Goal: Task Accomplishment & Management: Complete application form

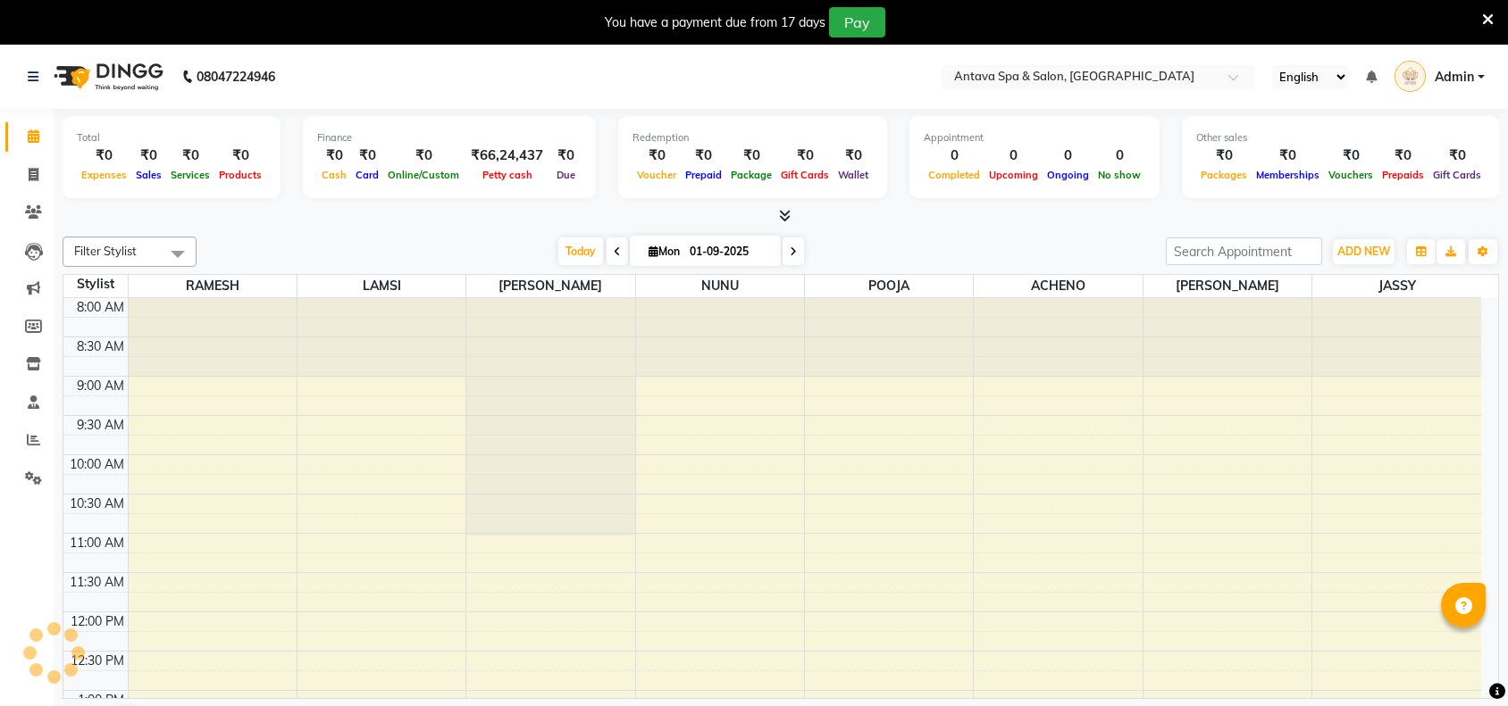
click at [1488, 14] on icon at bounding box center [1488, 20] width 12 height 16
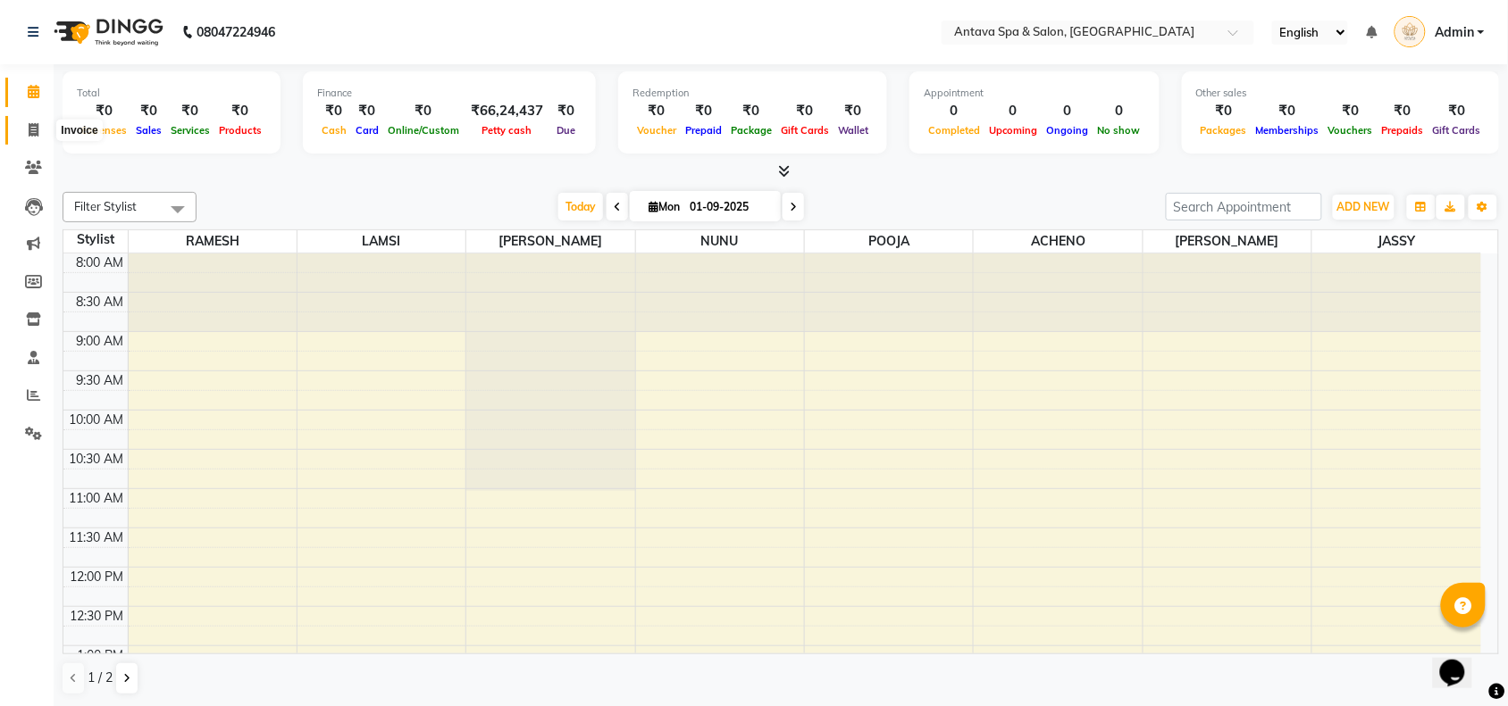
click at [31, 134] on icon at bounding box center [34, 129] width 10 height 13
select select "service"
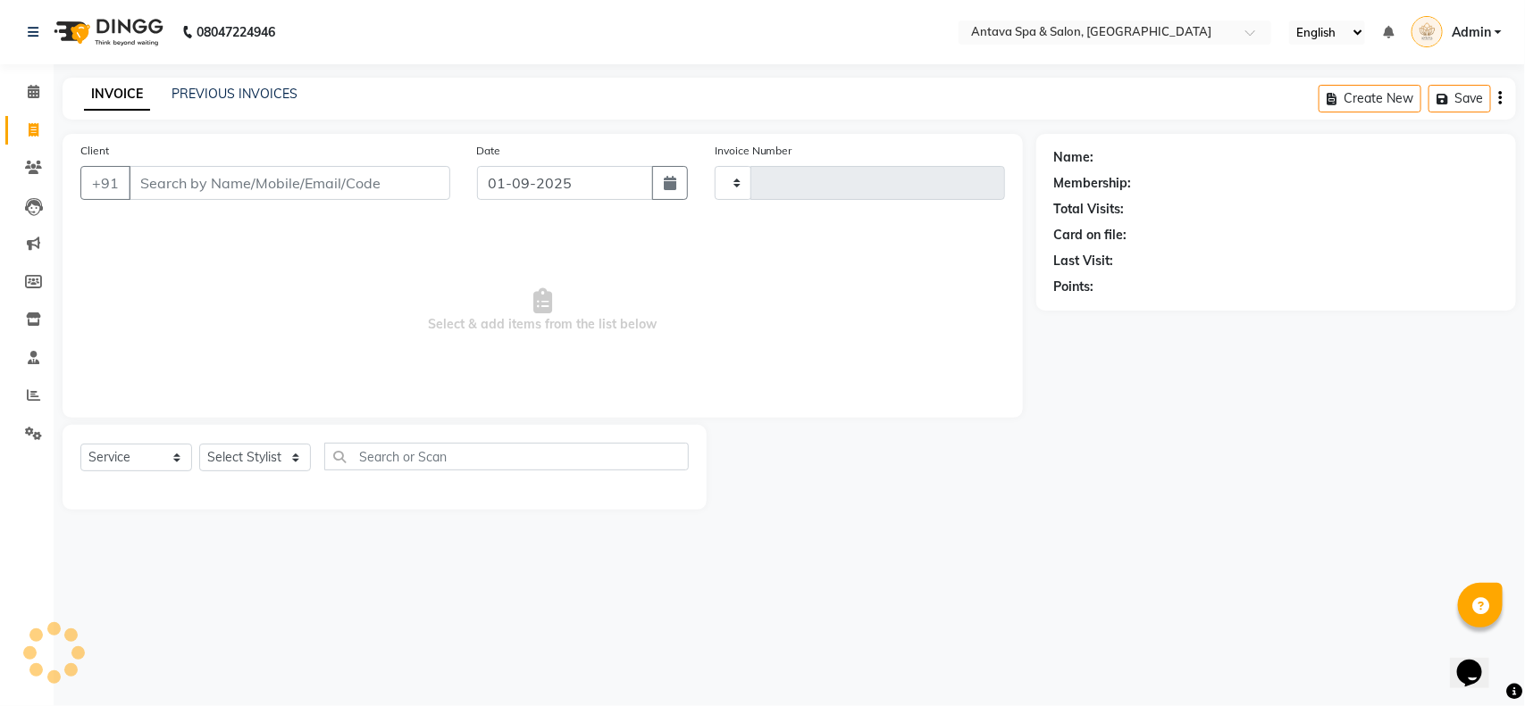
type input "0836"
select select "5663"
click at [172, 188] on input "Client" at bounding box center [290, 183] width 322 height 34
select select "package"
select select "41525"
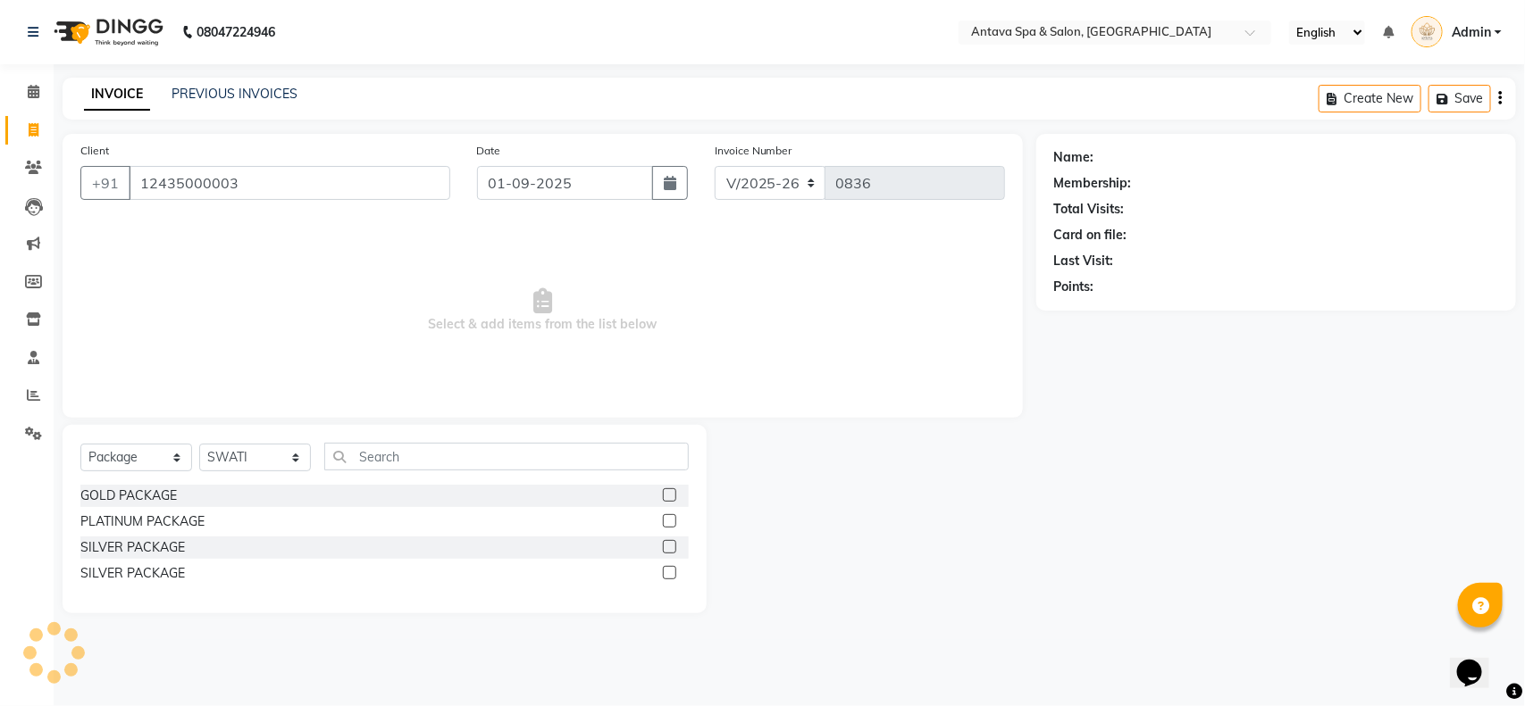
type input "12435000003"
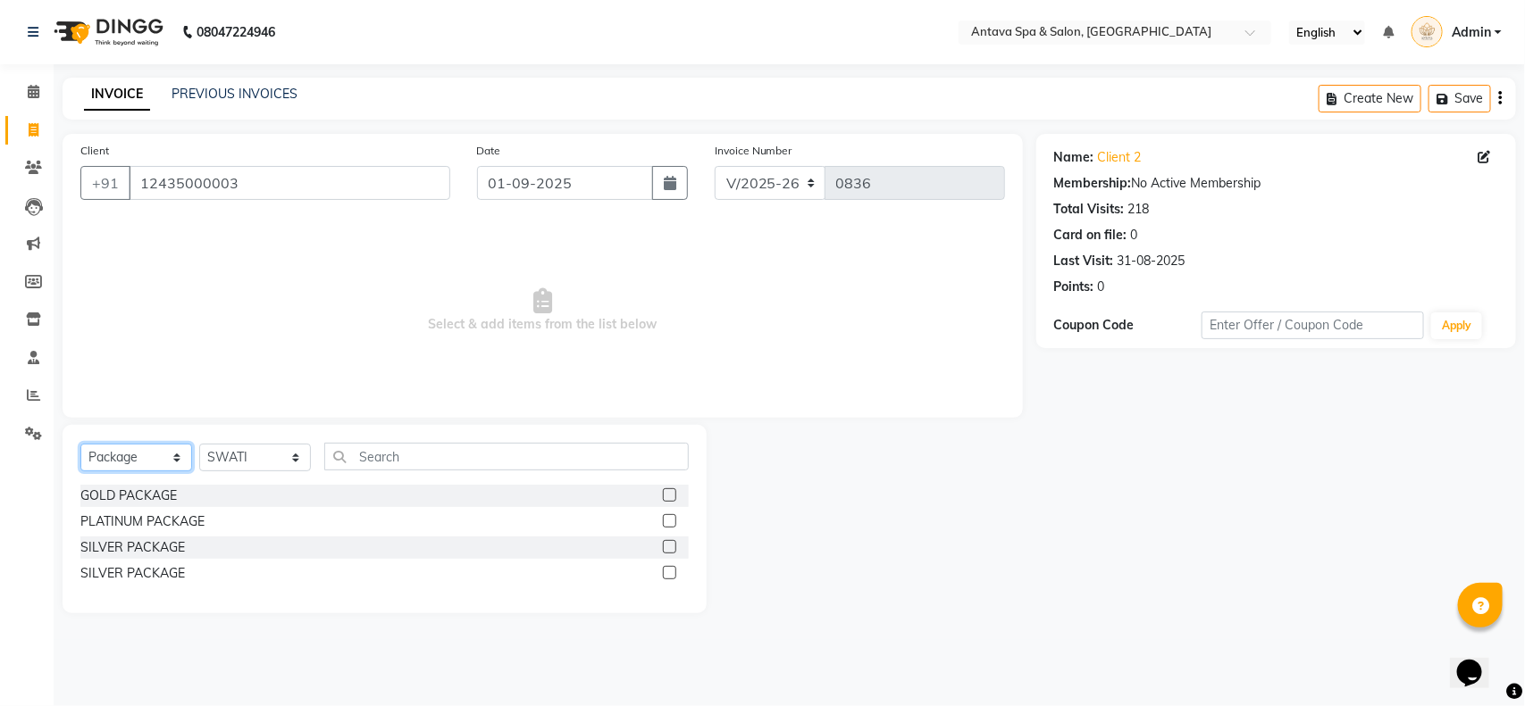
click at [137, 456] on select "Select Service Product Membership Package Voucher Prepaid Gift Card" at bounding box center [136, 458] width 112 height 28
select select "service"
click at [80, 444] on select "Select Service Product Membership Package Voucher Prepaid Gift Card" at bounding box center [136, 458] width 112 height 28
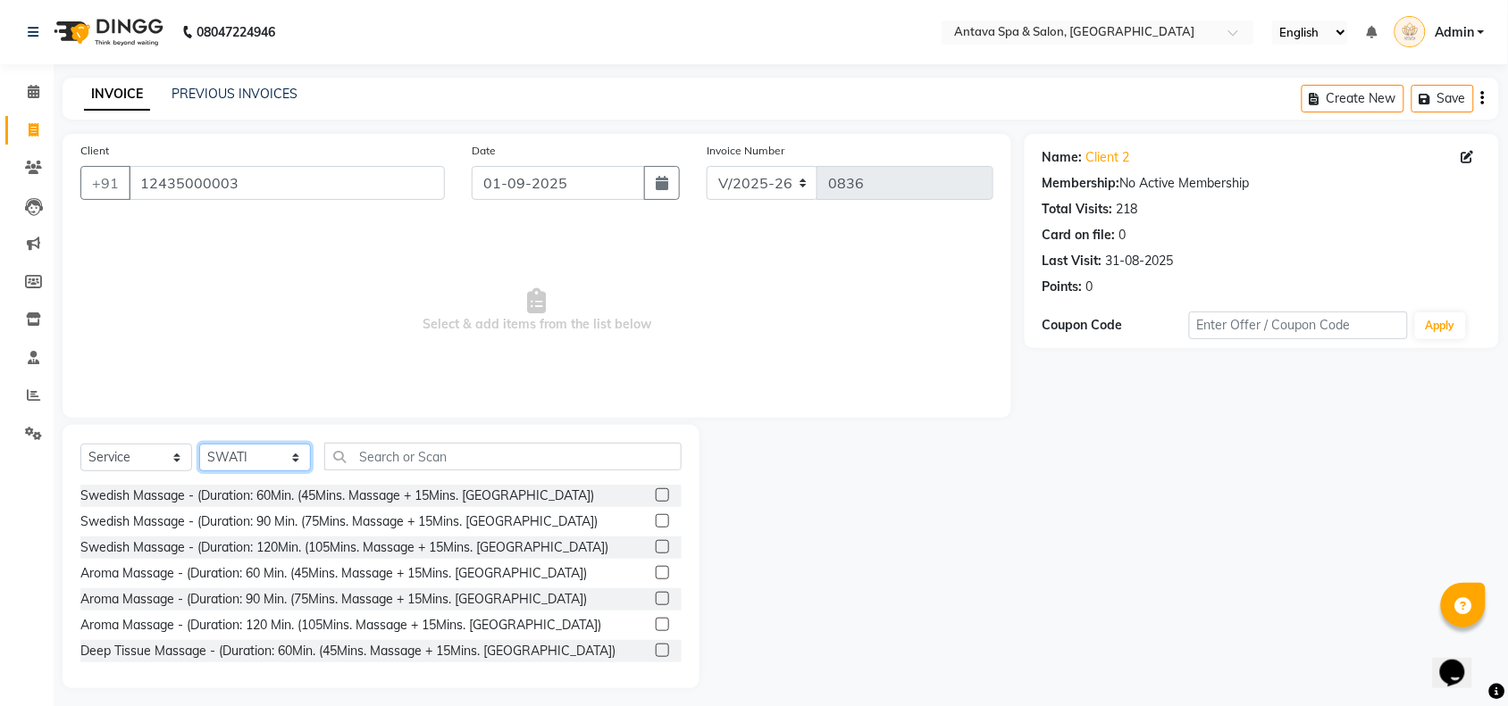
click at [220, 460] on select "Select Stylist ACHENO [PERSON_NAME] NUNU POOJA [PERSON_NAME]" at bounding box center [255, 458] width 112 height 28
select select "87741"
click at [199, 444] on select "Select Stylist ACHENO [PERSON_NAME] NUNU POOJA [PERSON_NAME]" at bounding box center [255, 458] width 112 height 28
click at [656, 489] on label at bounding box center [662, 495] width 13 height 13
click at [656, 490] on input "checkbox" at bounding box center [662, 496] width 12 height 12
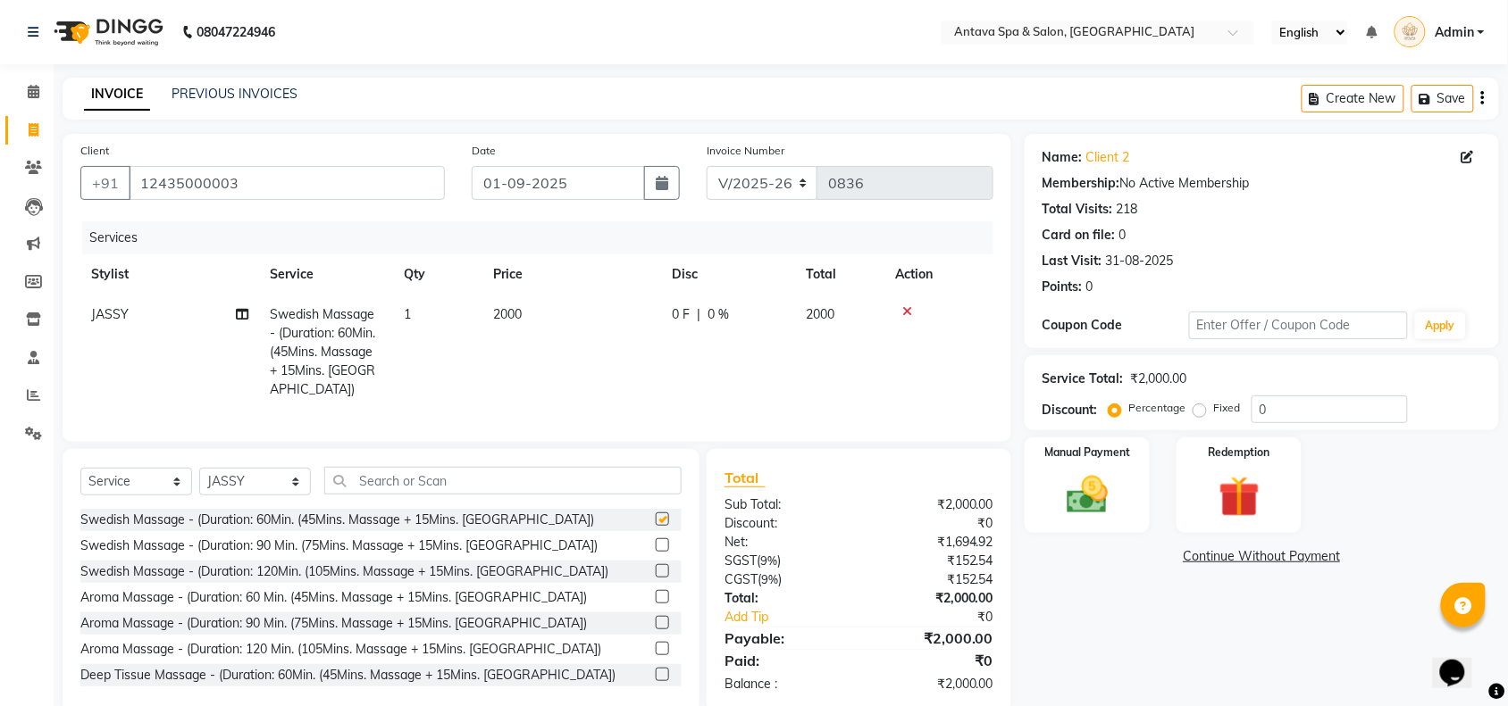
checkbox input "false"
click at [559, 305] on td "2000" at bounding box center [571, 352] width 179 height 115
select select "87741"
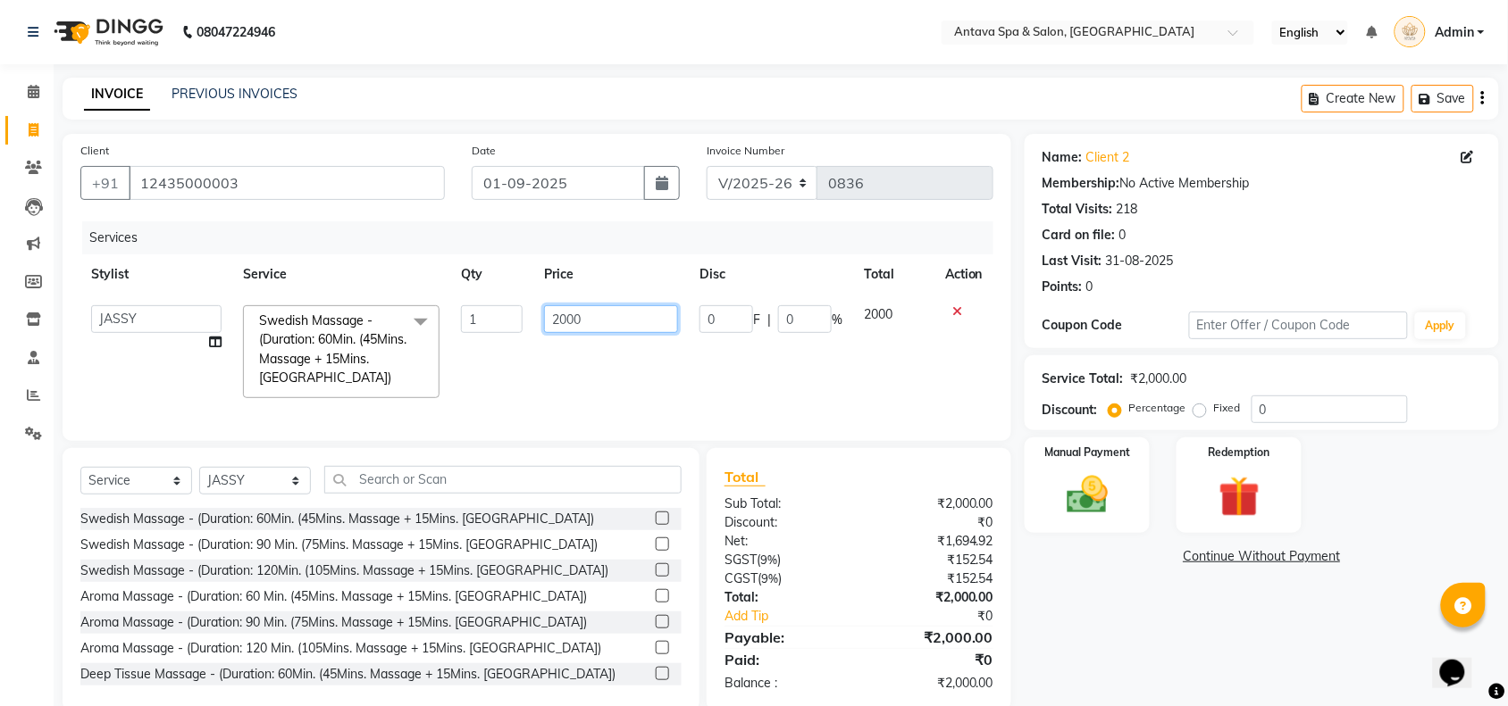
click at [600, 326] on input "2000" at bounding box center [611, 319] width 134 height 28
type input "2"
type input "1700"
click at [246, 494] on div "Select Service Product Membership Package Voucher Prepaid Gift Card Select Styl…" at bounding box center [380, 487] width 601 height 42
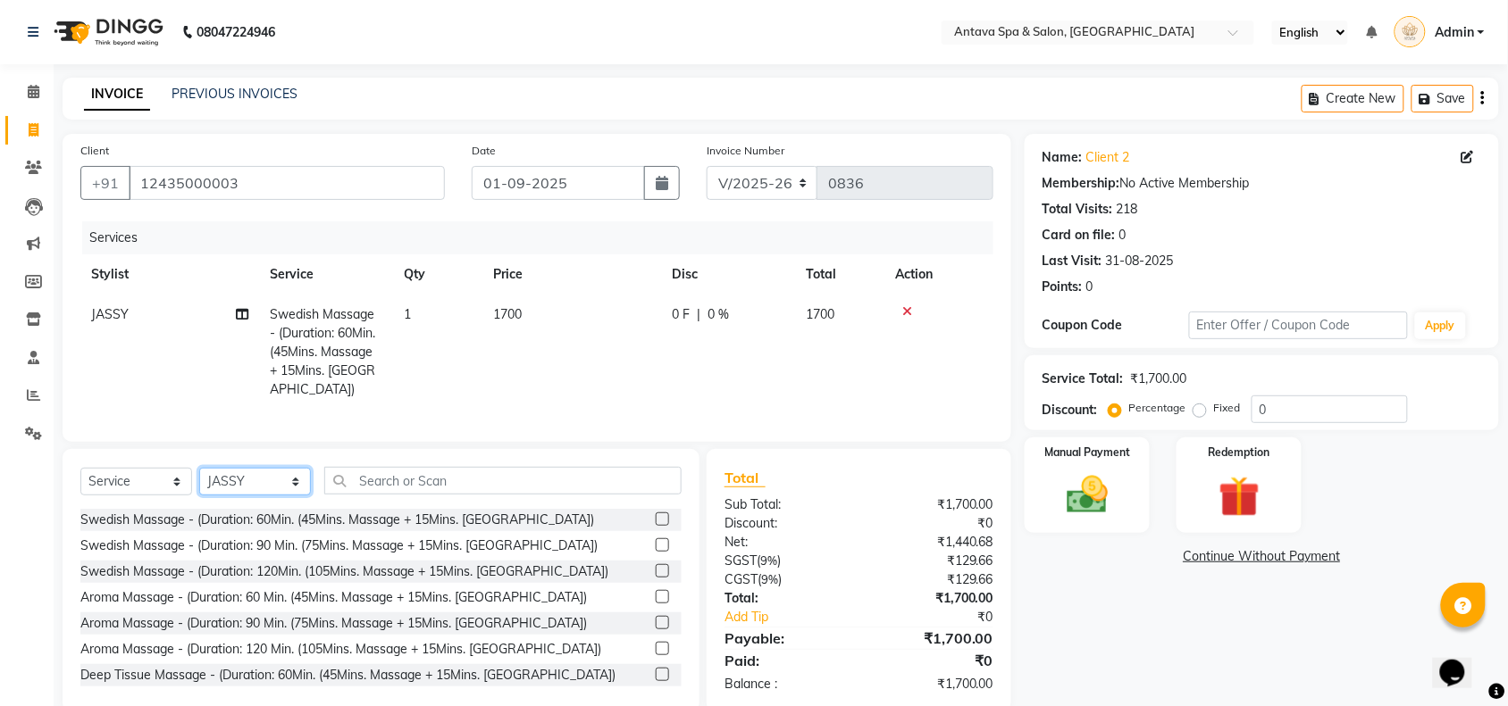
select select "38647"
click at [199, 468] on select "Select Stylist ACHENO [PERSON_NAME] NUNU POOJA [PERSON_NAME]" at bounding box center [255, 482] width 112 height 28
click at [656, 513] on label at bounding box center [662, 519] width 13 height 13
click at [656, 514] on input "checkbox" at bounding box center [662, 520] width 12 height 12
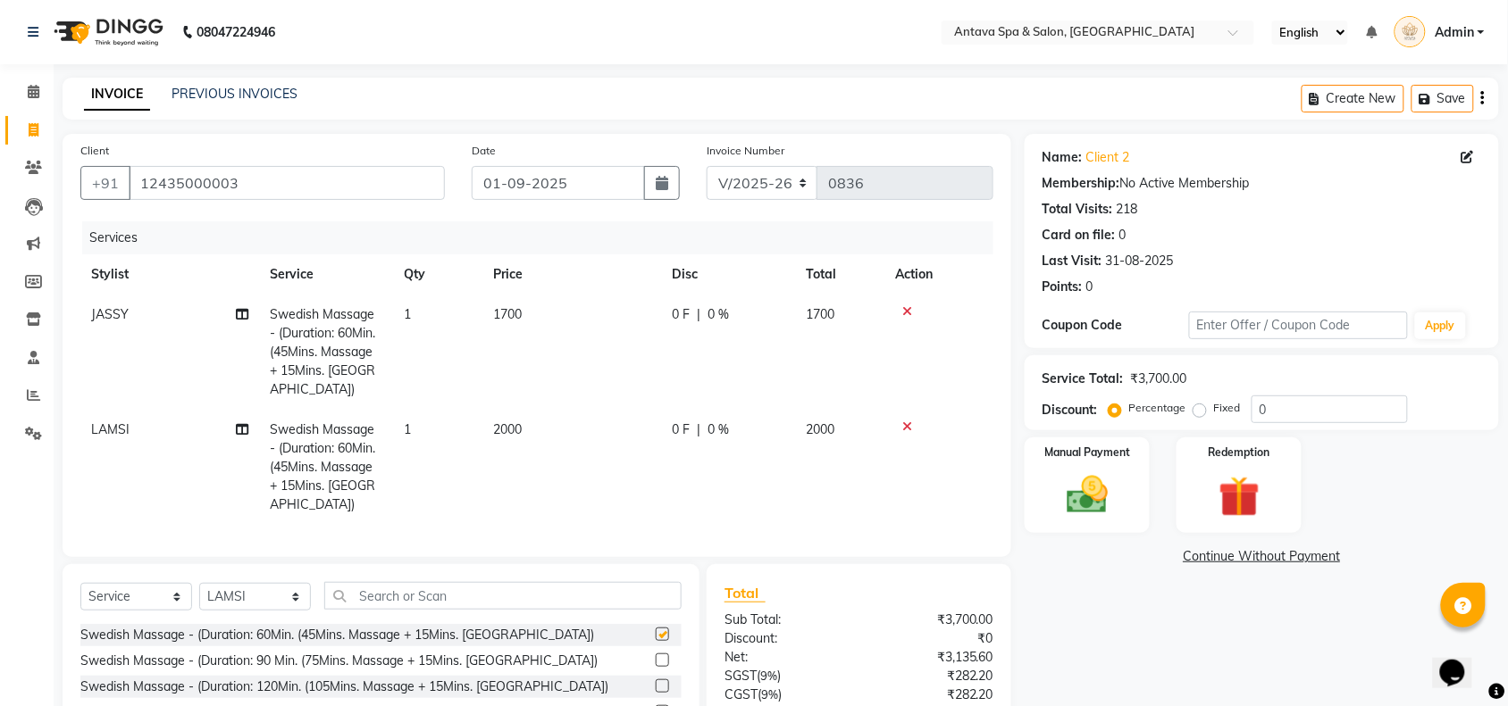
checkbox input "false"
click at [538, 412] on td "2000" at bounding box center [571, 467] width 179 height 115
select select "38647"
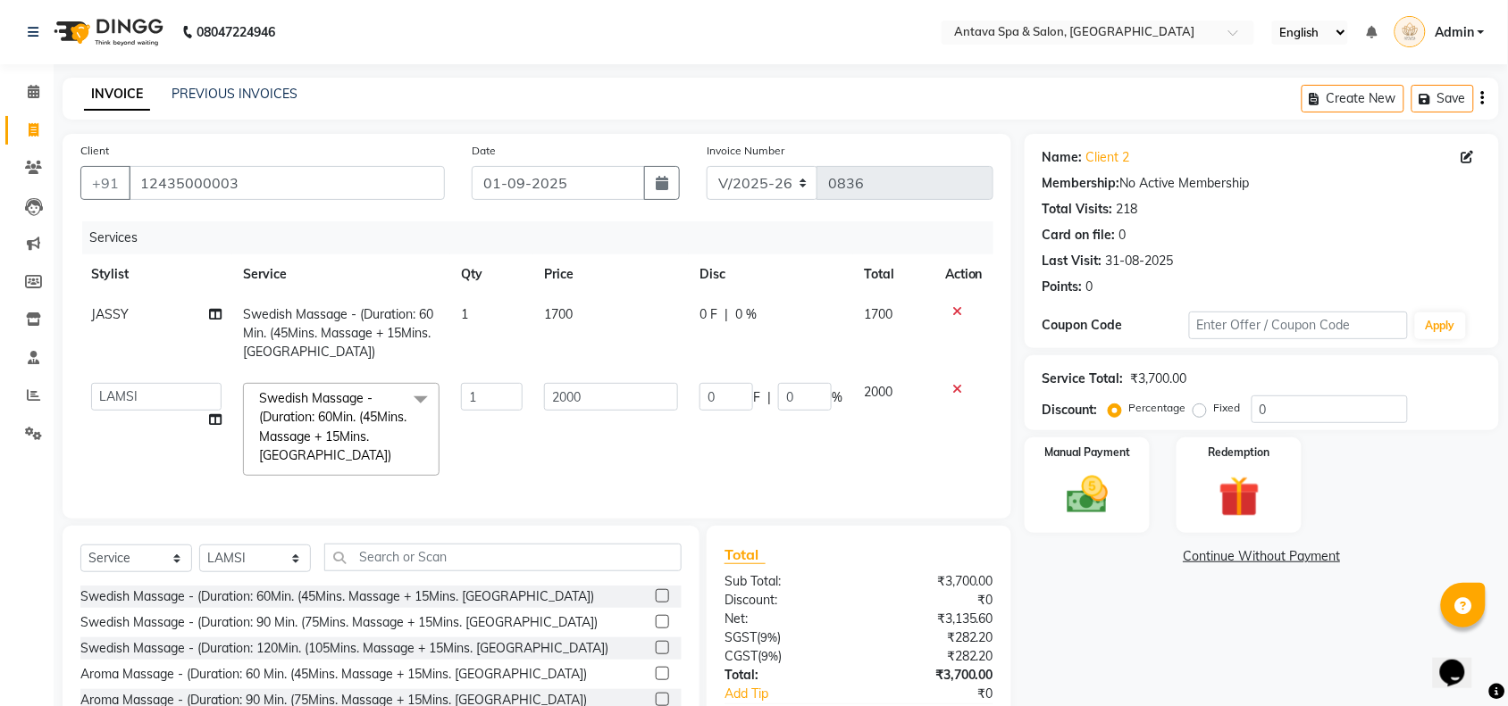
click at [1137, 605] on div "Name: Client 2 Membership: No Active Membership Total Visits: 218 Card on file:…" at bounding box center [1268, 462] width 488 height 656
click at [247, 573] on select "Select Stylist ACHENO [PERSON_NAME] NUNU POOJA [PERSON_NAME]" at bounding box center [255, 559] width 112 height 28
select select "38644"
click at [199, 561] on select "Select Stylist ACHENO [PERSON_NAME] NUNU POOJA [PERSON_NAME]" at bounding box center [255, 559] width 112 height 28
click at [506, 572] on input "text" at bounding box center [502, 558] width 357 height 28
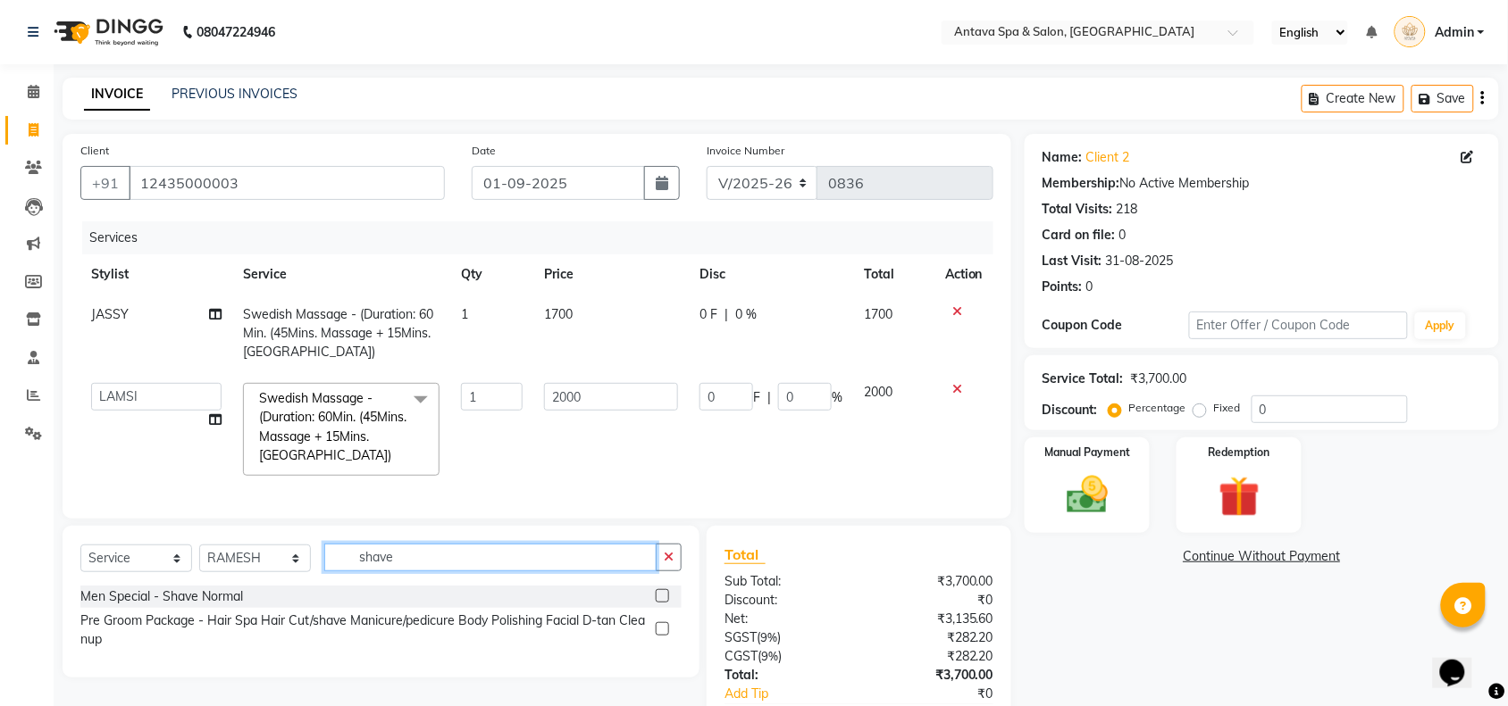
type input "shave"
click at [659, 603] on label at bounding box center [662, 595] width 13 height 13
click at [659, 603] on input "checkbox" at bounding box center [662, 597] width 12 height 12
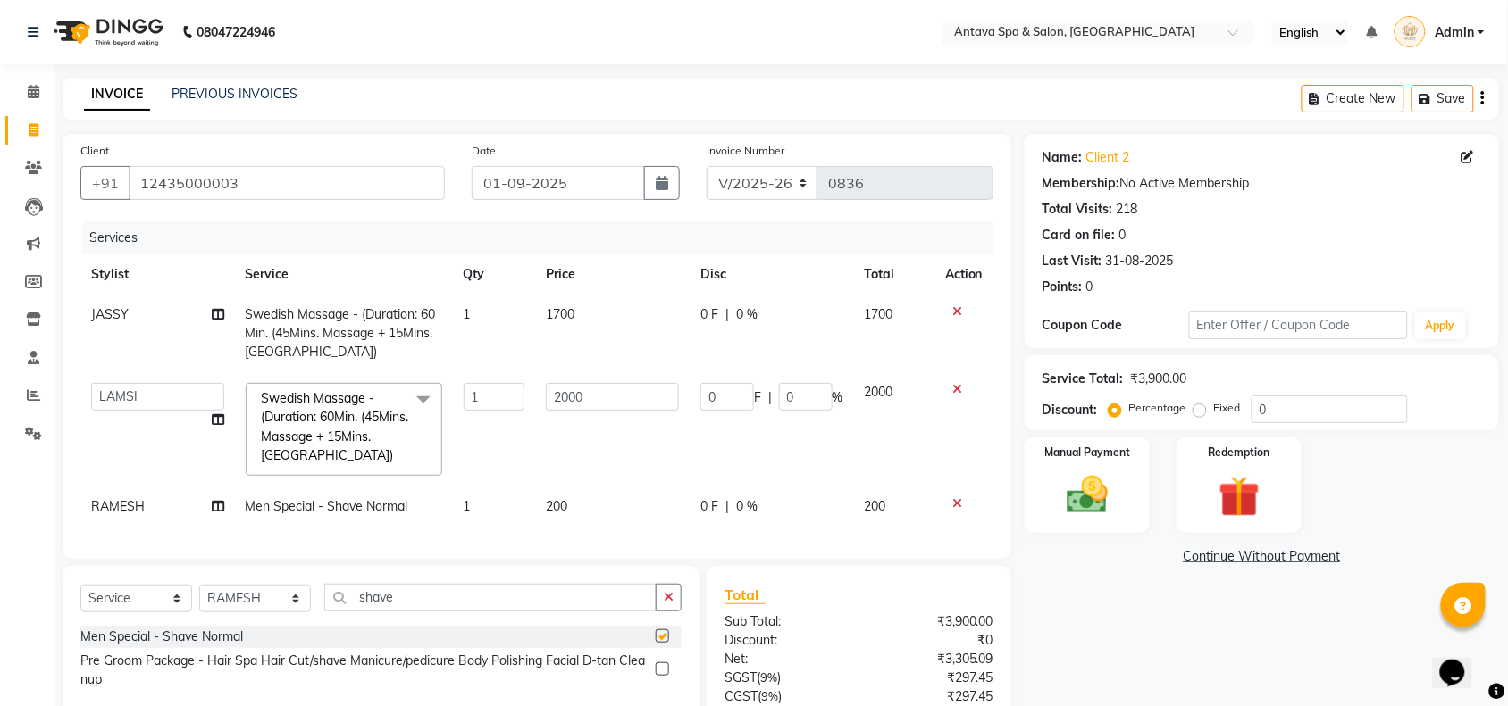
checkbox input "false"
click at [1150, 626] on div "Name: Client 2 Membership: No Active Membership Total Visits: 218 Card on file:…" at bounding box center [1268, 481] width 488 height 695
click at [609, 448] on td "2000" at bounding box center [612, 429] width 155 height 114
click at [585, 501] on td "200" at bounding box center [612, 507] width 155 height 40
select select "38644"
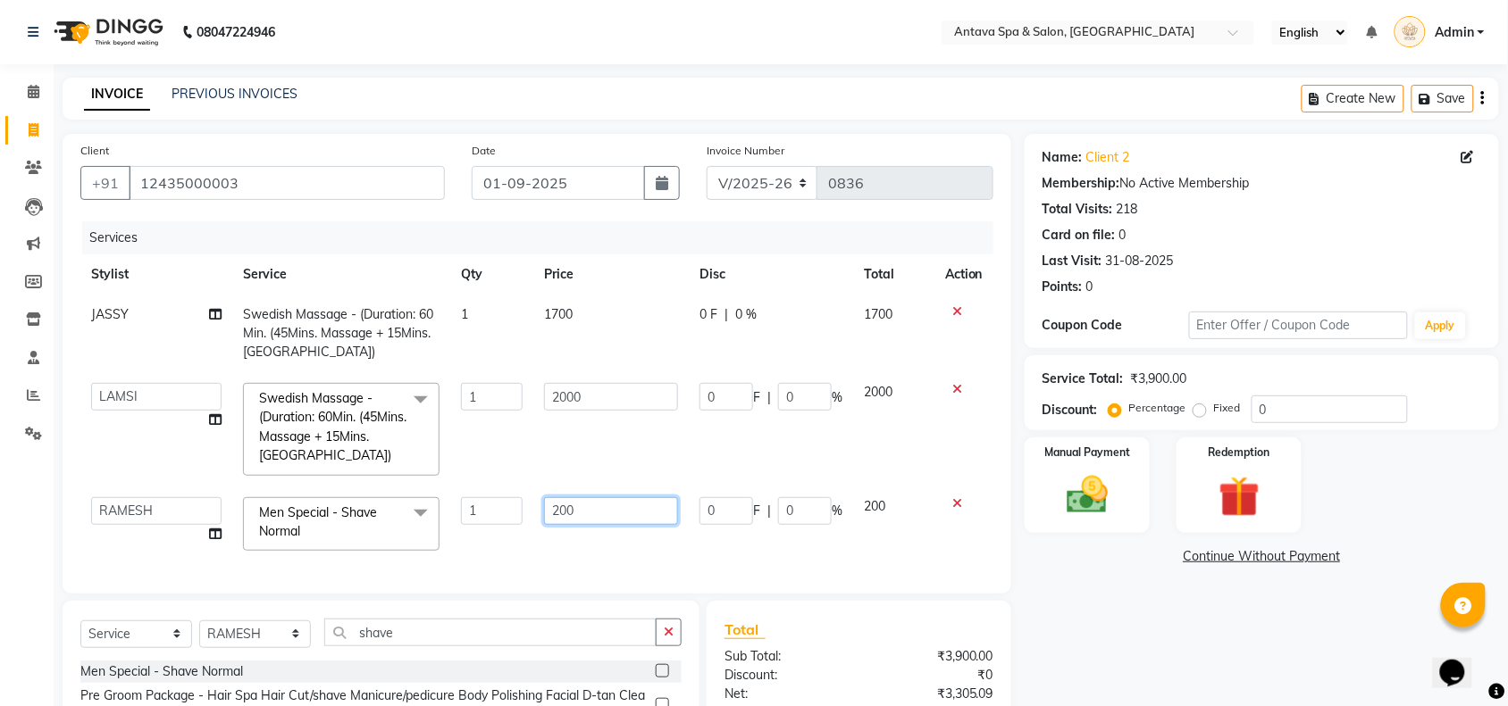
click at [612, 510] on input "200" at bounding box center [611, 511] width 134 height 28
type input "2"
type input "150"
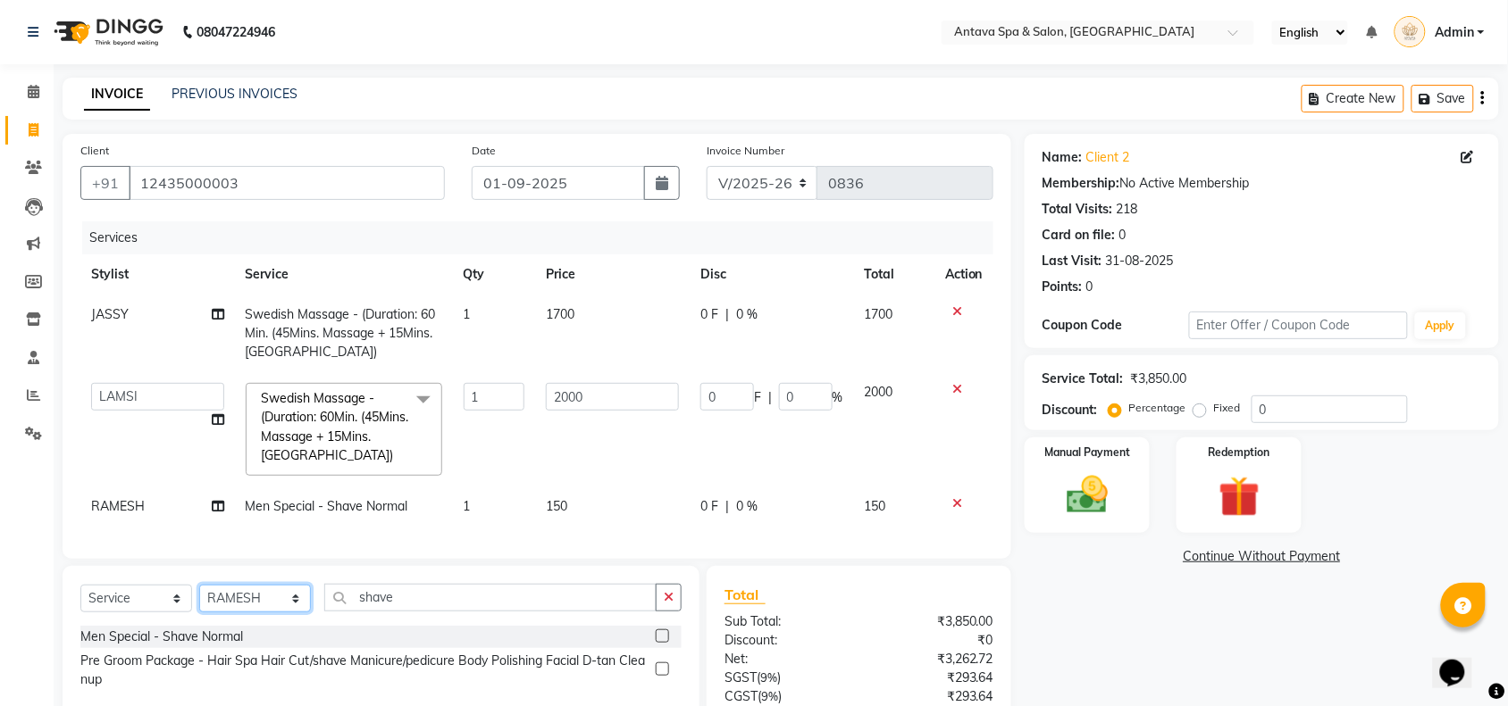
click at [253, 644] on div "Select Service Product Membership Package Voucher Prepaid Gift Card Select Styl…" at bounding box center [381, 642] width 637 height 152
select select "38645"
click at [199, 601] on select "Select Stylist ACHENO [PERSON_NAME] NUNU POOJA [PERSON_NAME]" at bounding box center [255, 599] width 112 height 28
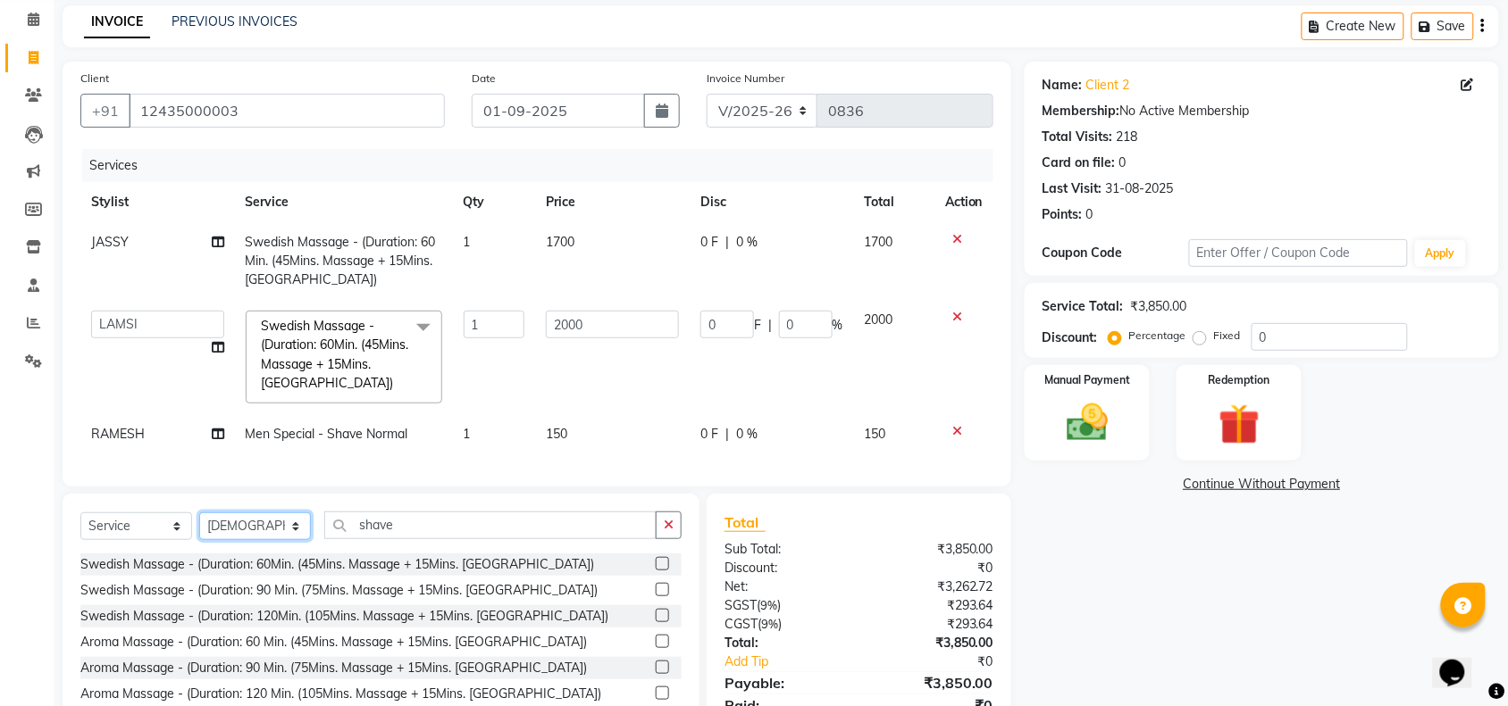
scroll to position [166, 0]
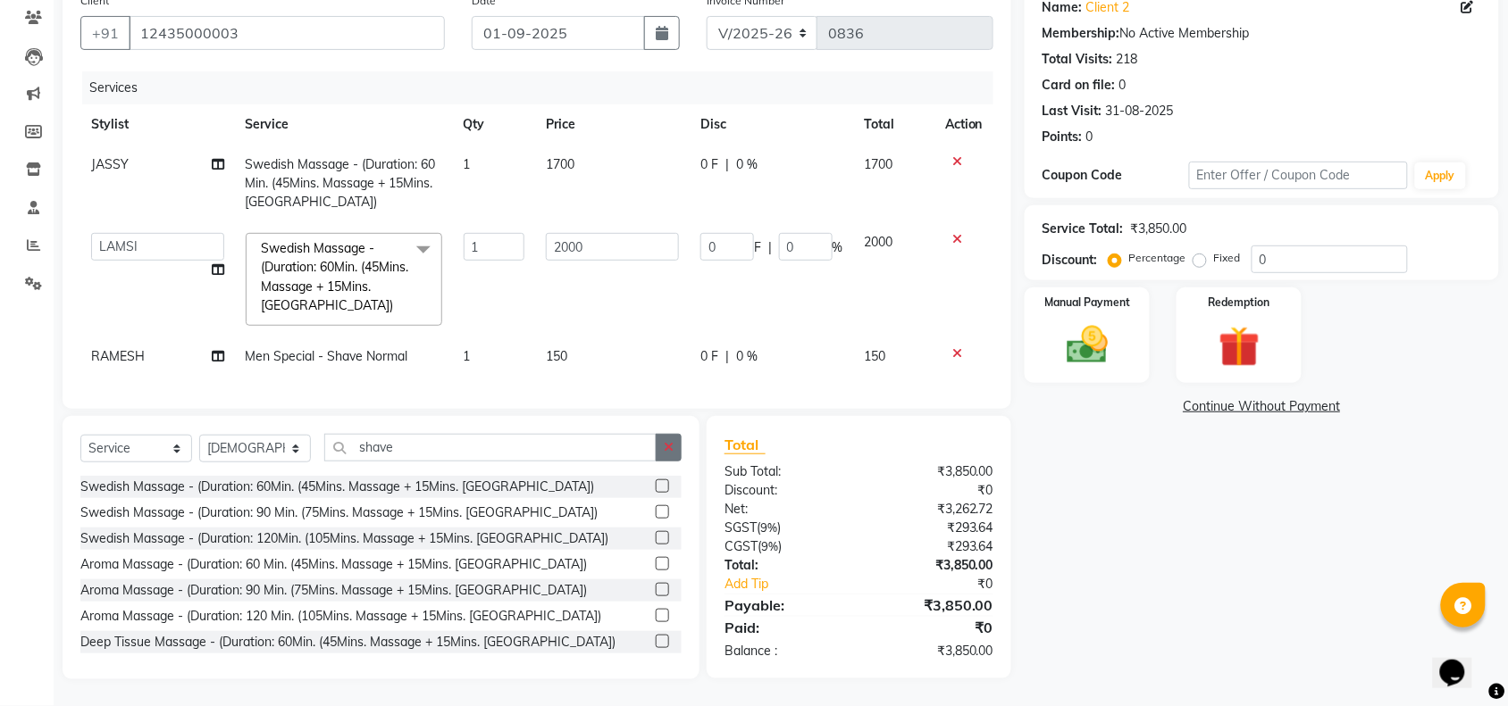
click at [664, 449] on icon "button" at bounding box center [669, 447] width 10 height 13
click at [527, 439] on input "text" at bounding box center [502, 448] width 357 height 28
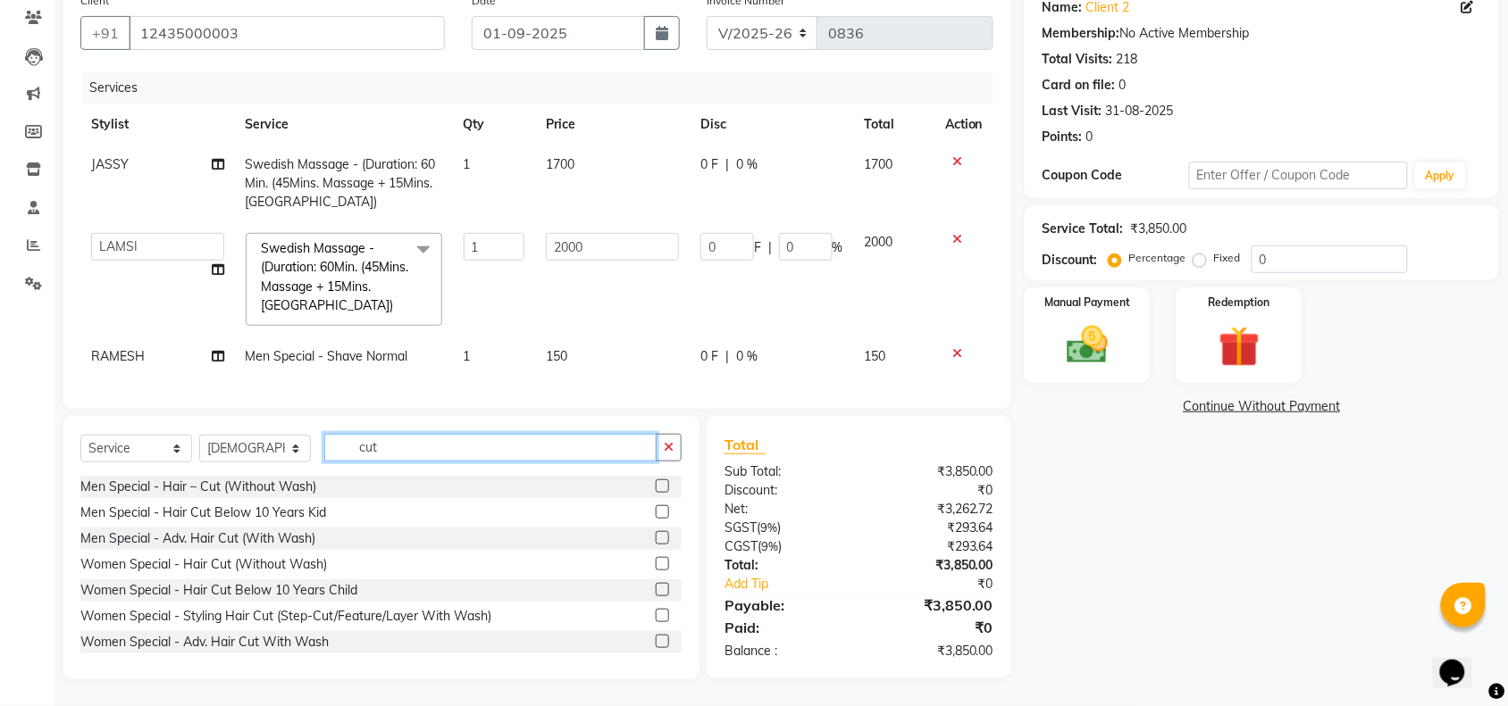
type input "cut"
click at [656, 489] on label at bounding box center [662, 486] width 13 height 13
click at [656, 489] on input "checkbox" at bounding box center [662, 487] width 12 height 12
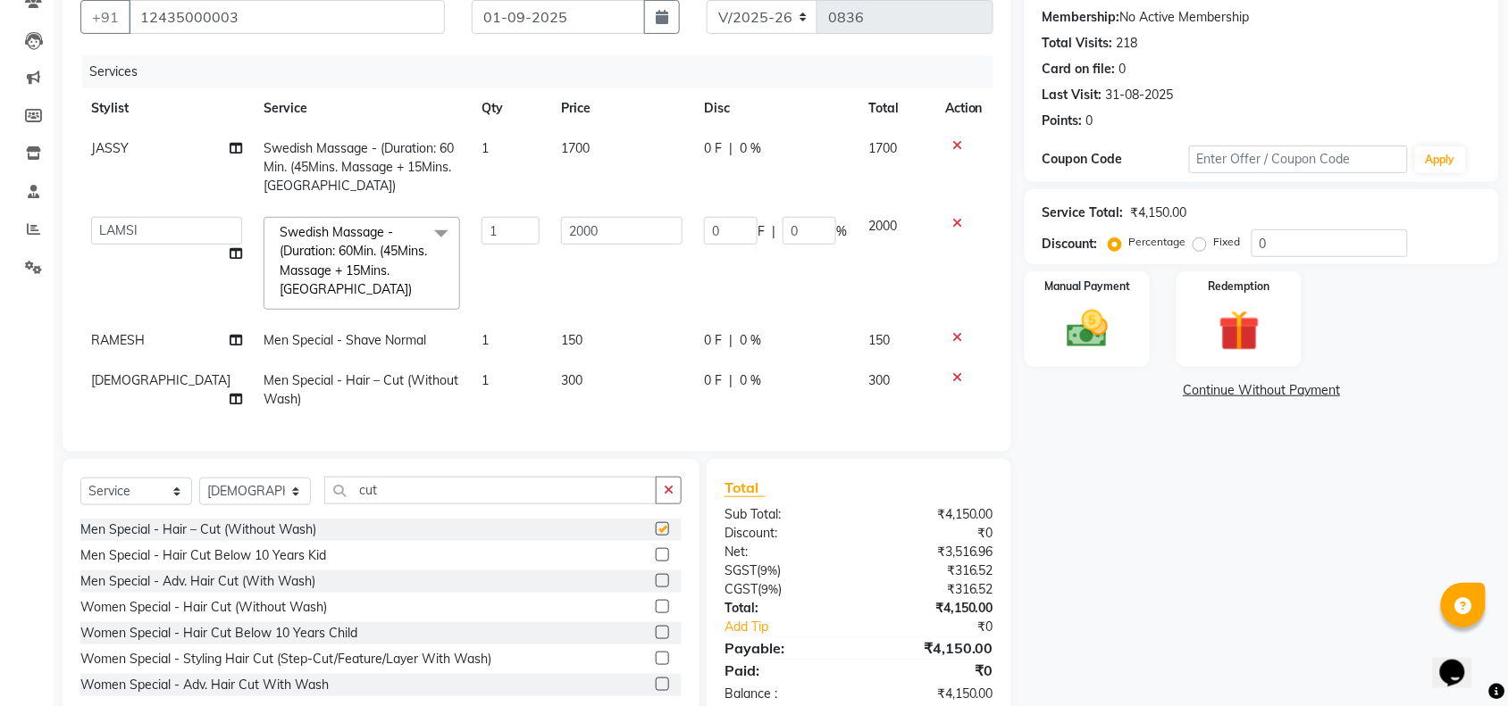
checkbox input "false"
click at [220, 506] on select "Select Stylist ACHENO [PERSON_NAME] NUNU POOJA [PERSON_NAME]" at bounding box center [255, 492] width 112 height 28
select select "87741"
click at [199, 494] on select "Select Stylist ACHENO [PERSON_NAME] NUNU POOJA [PERSON_NAME]" at bounding box center [255, 492] width 112 height 28
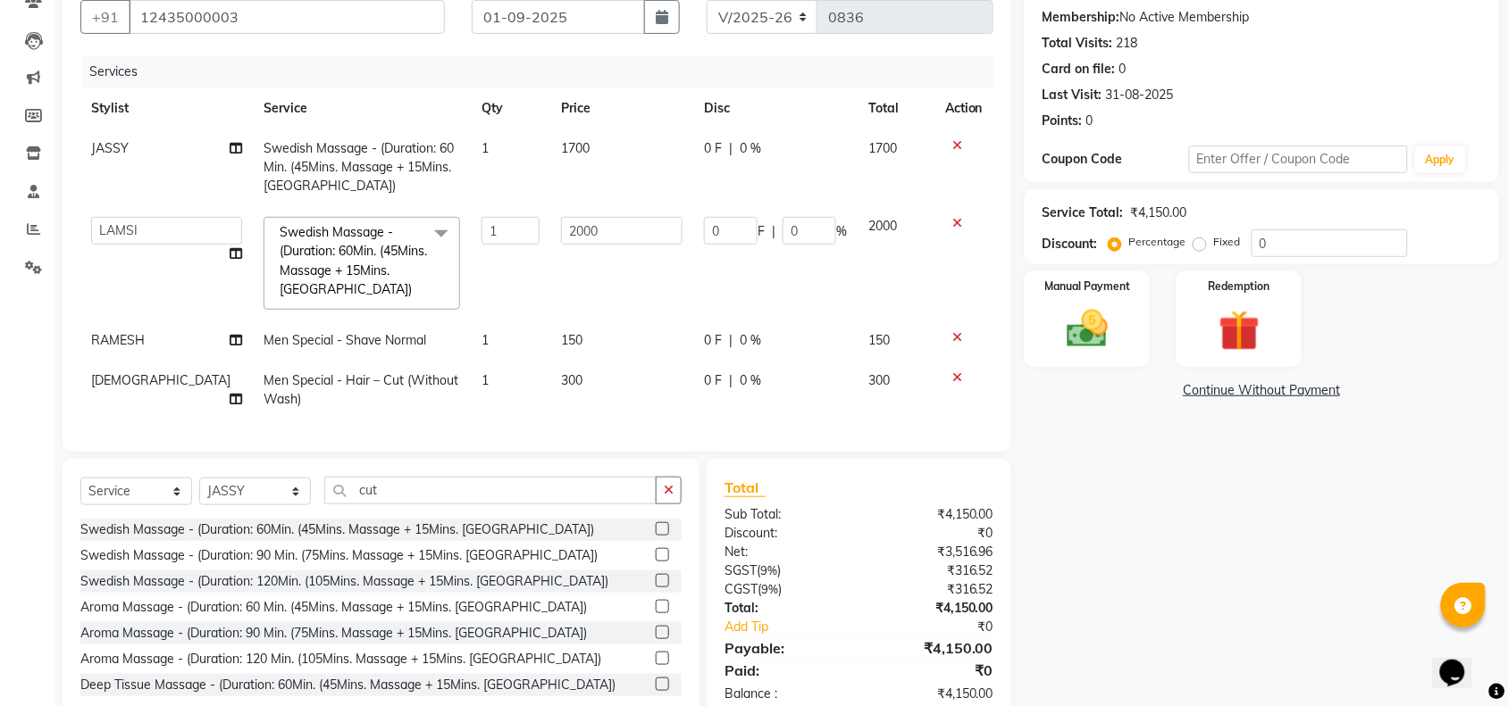
click at [656, 536] on label at bounding box center [662, 528] width 13 height 13
click at [656, 536] on input "checkbox" at bounding box center [662, 530] width 12 height 12
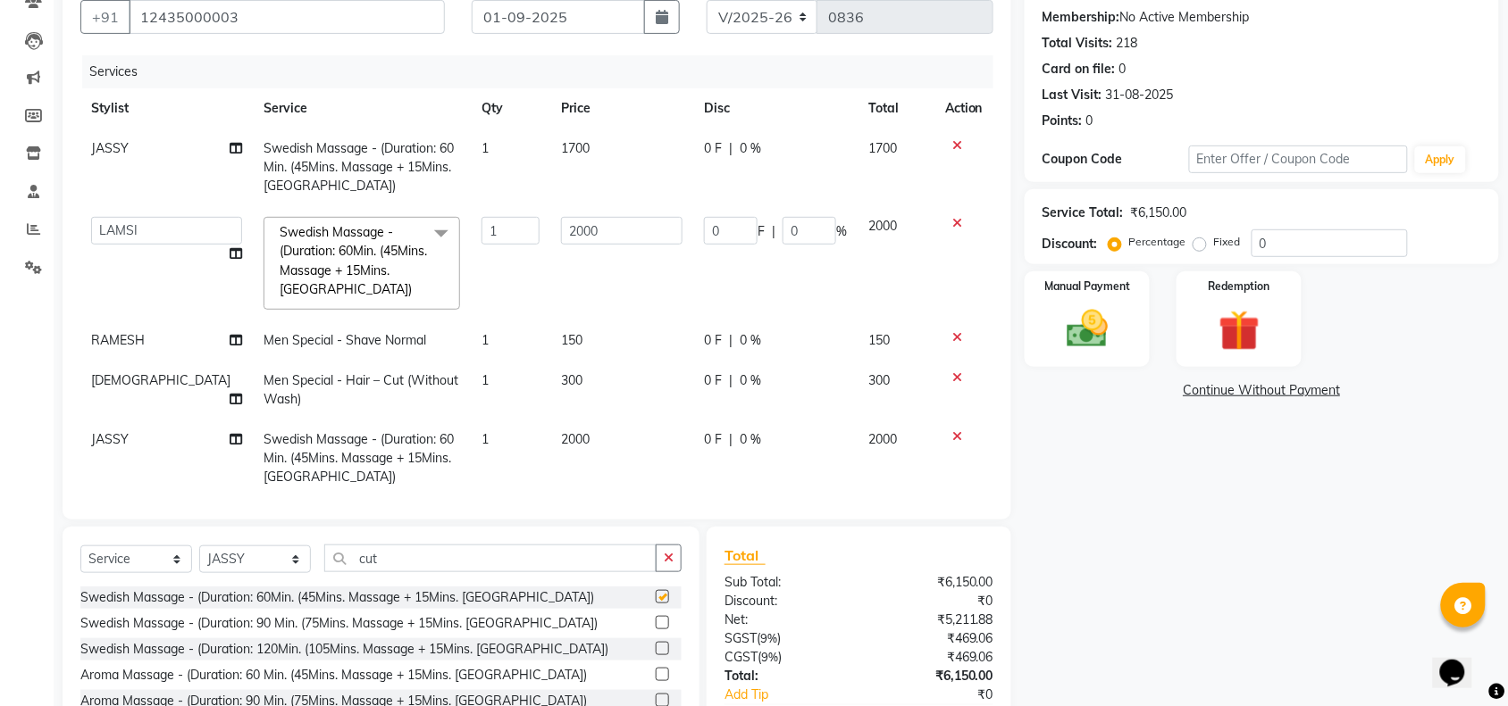
checkbox input "false"
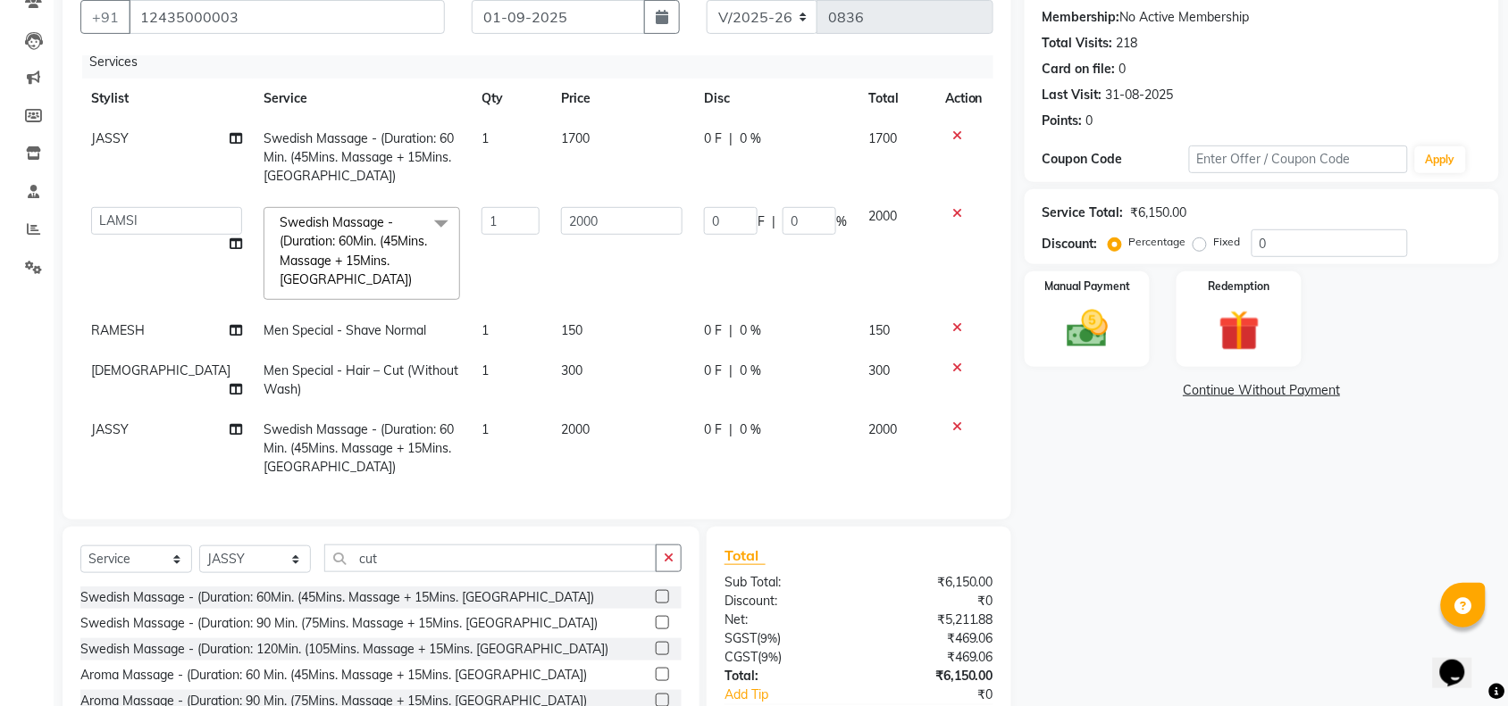
scroll to position [27, 0]
click at [1270, 519] on div "Name: Client 2 Membership: No Active Membership Total Visits: 218 Card on file:…" at bounding box center [1268, 379] width 488 height 823
click at [1204, 534] on div "Name: Client 2 Membership: No Active Membership Total Visits: 218 Card on file:…" at bounding box center [1268, 379] width 488 height 823
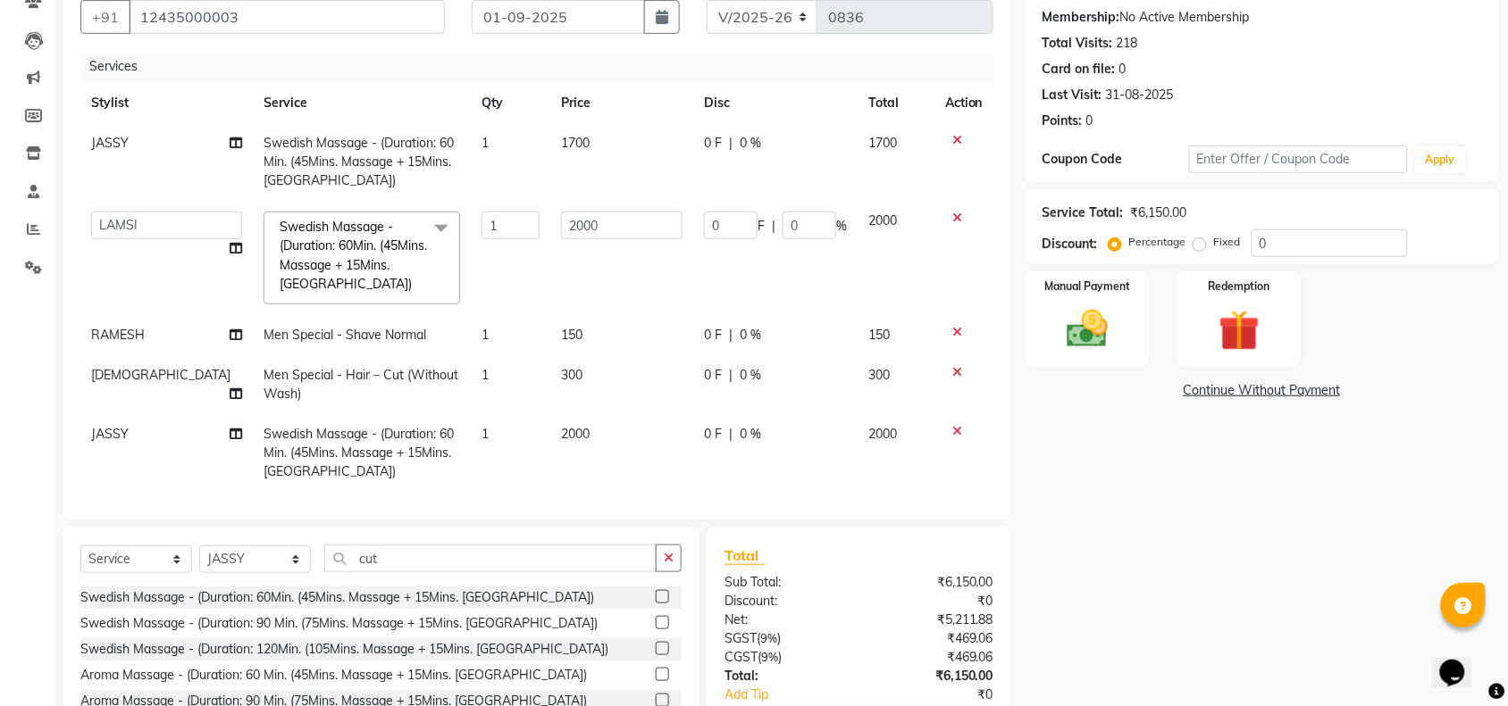
scroll to position [0, 0]
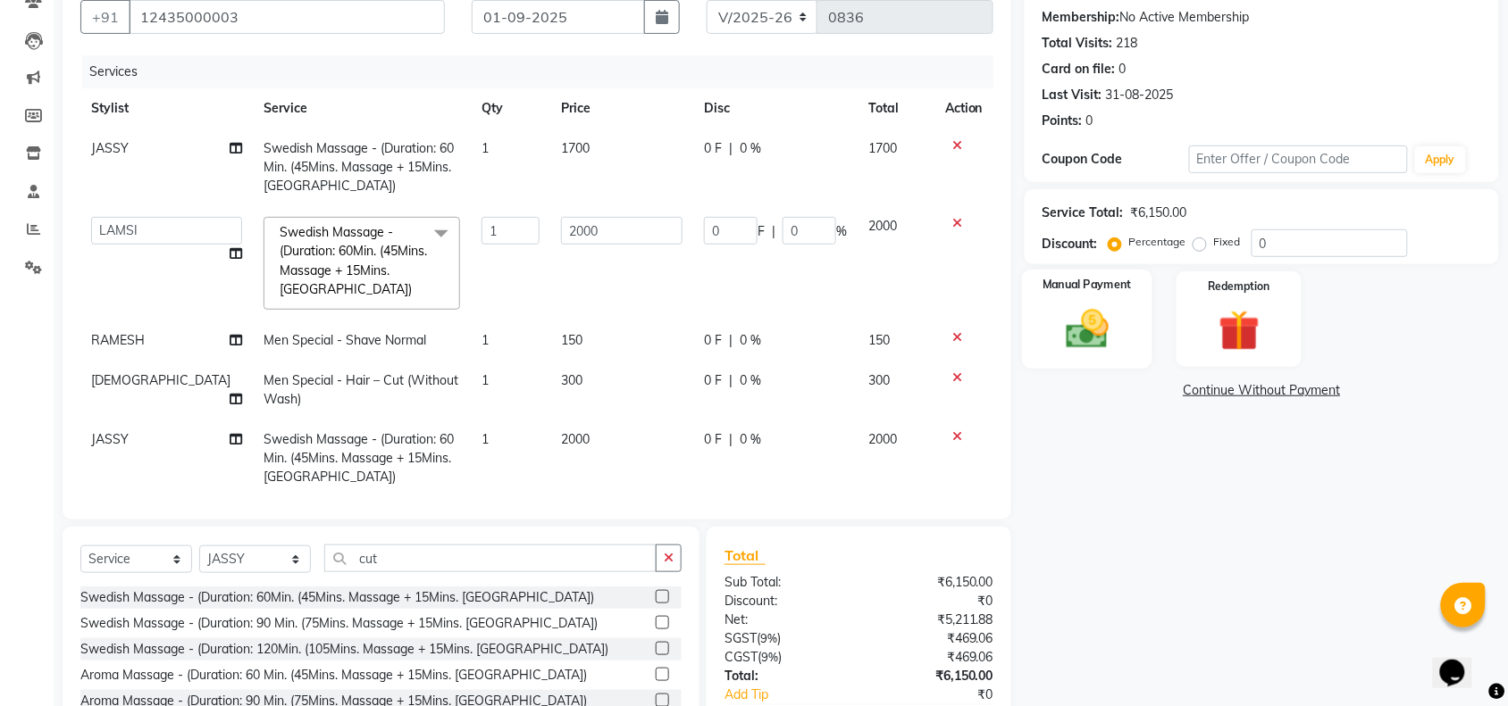
click at [1099, 326] on img at bounding box center [1087, 329] width 70 height 49
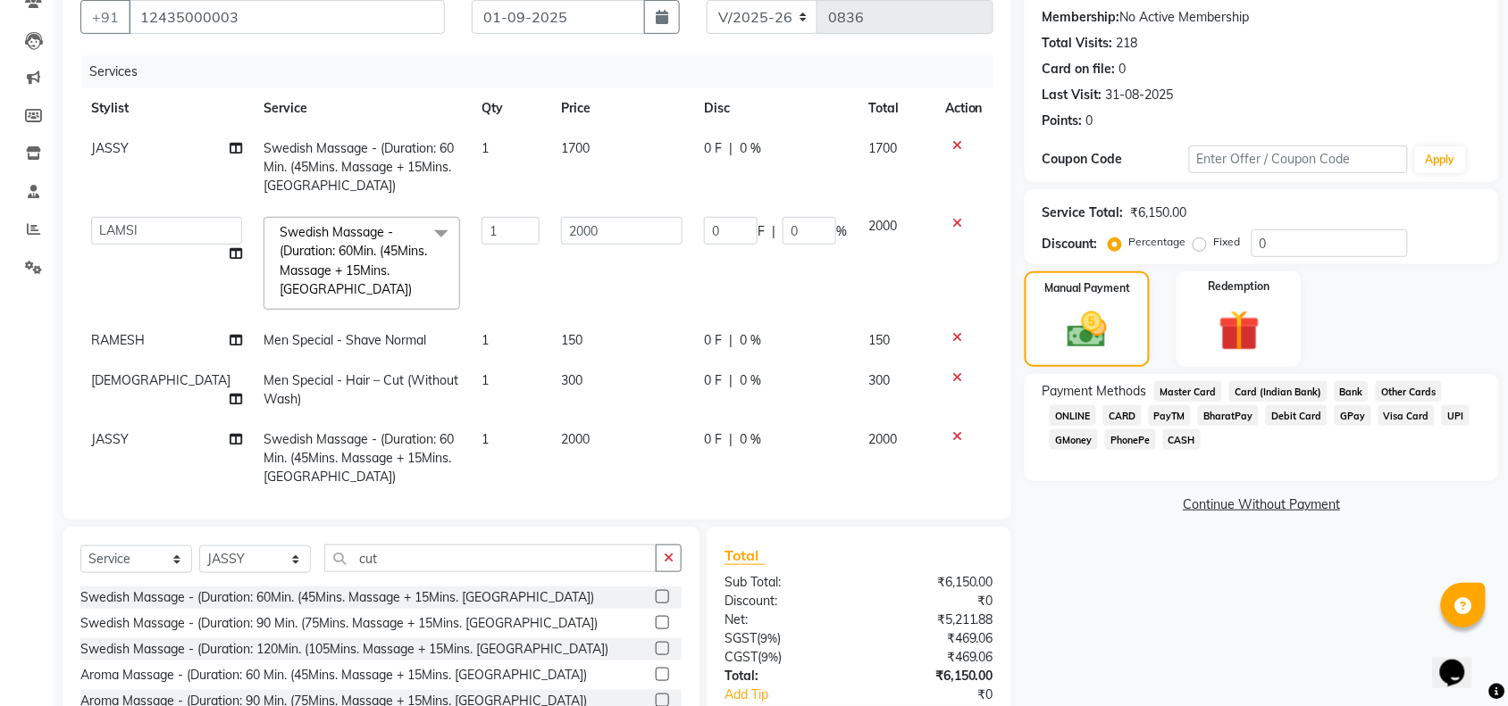
click at [1192, 435] on span "CASH" at bounding box center [1182, 440] width 38 height 21
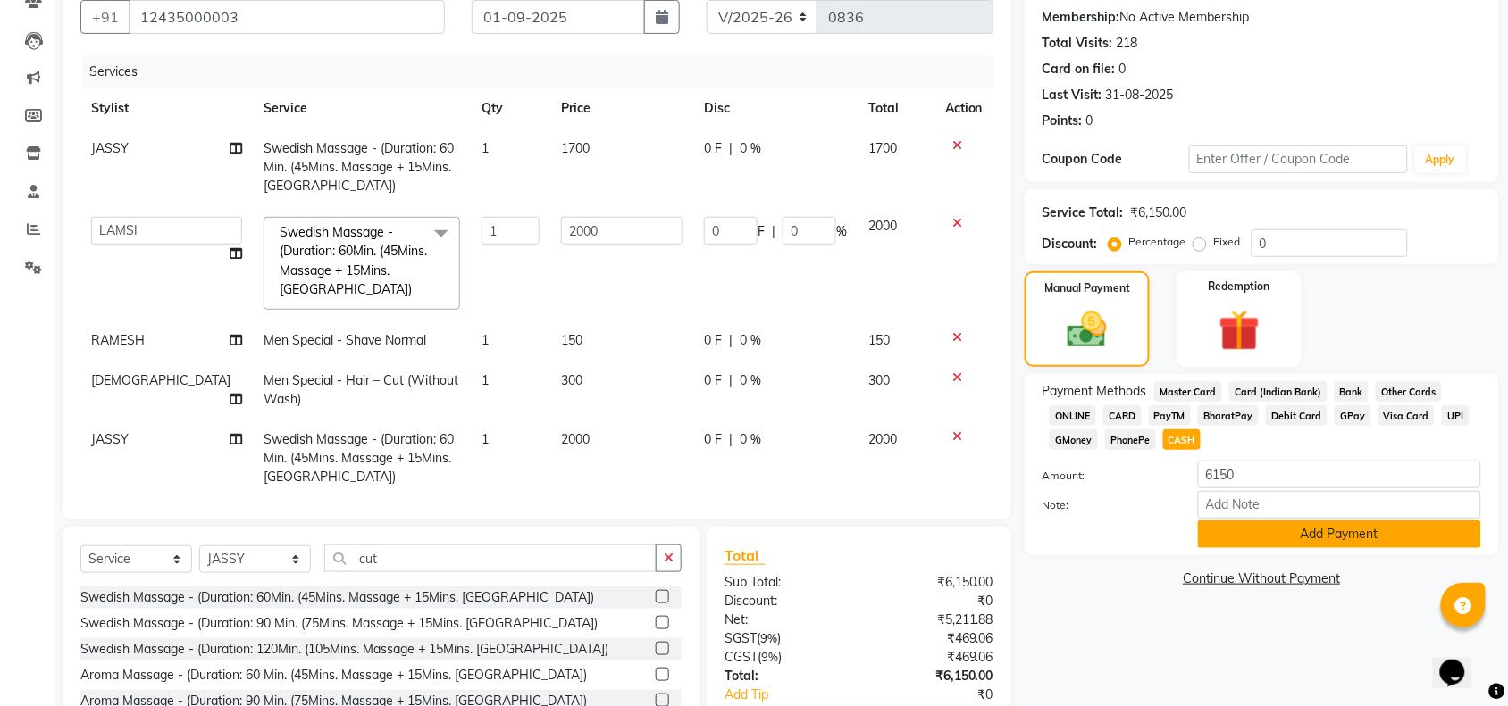
click at [1304, 527] on button "Add Payment" at bounding box center [1339, 535] width 283 height 28
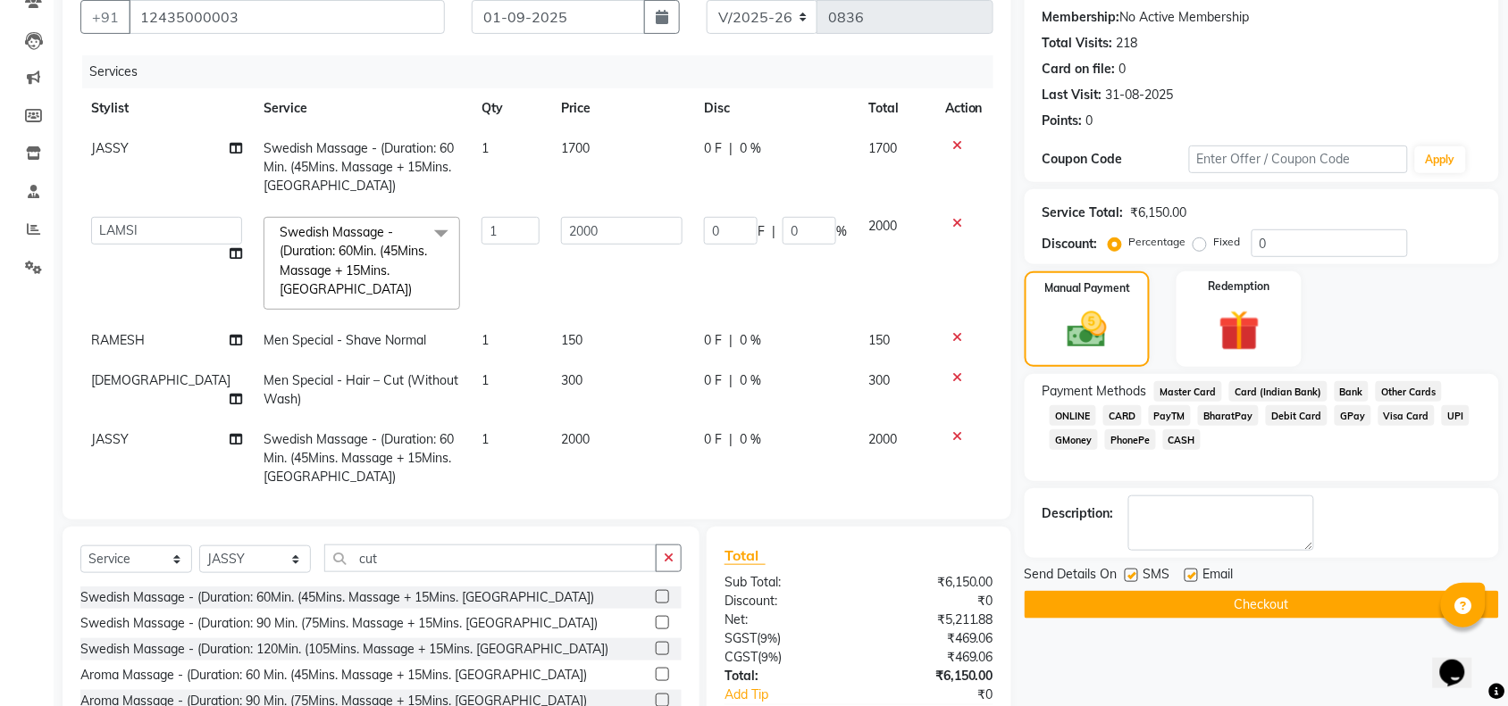
drag, startPoint x: 1130, startPoint y: 568, endPoint x: 1152, endPoint y: 581, distance: 25.6
click at [1128, 573] on div "SMS" at bounding box center [1154, 576] width 60 height 22
click at [1131, 578] on label at bounding box center [1130, 575] width 13 height 13
click at [1131, 578] on input "checkbox" at bounding box center [1130, 577] width 12 height 12
checkbox input "false"
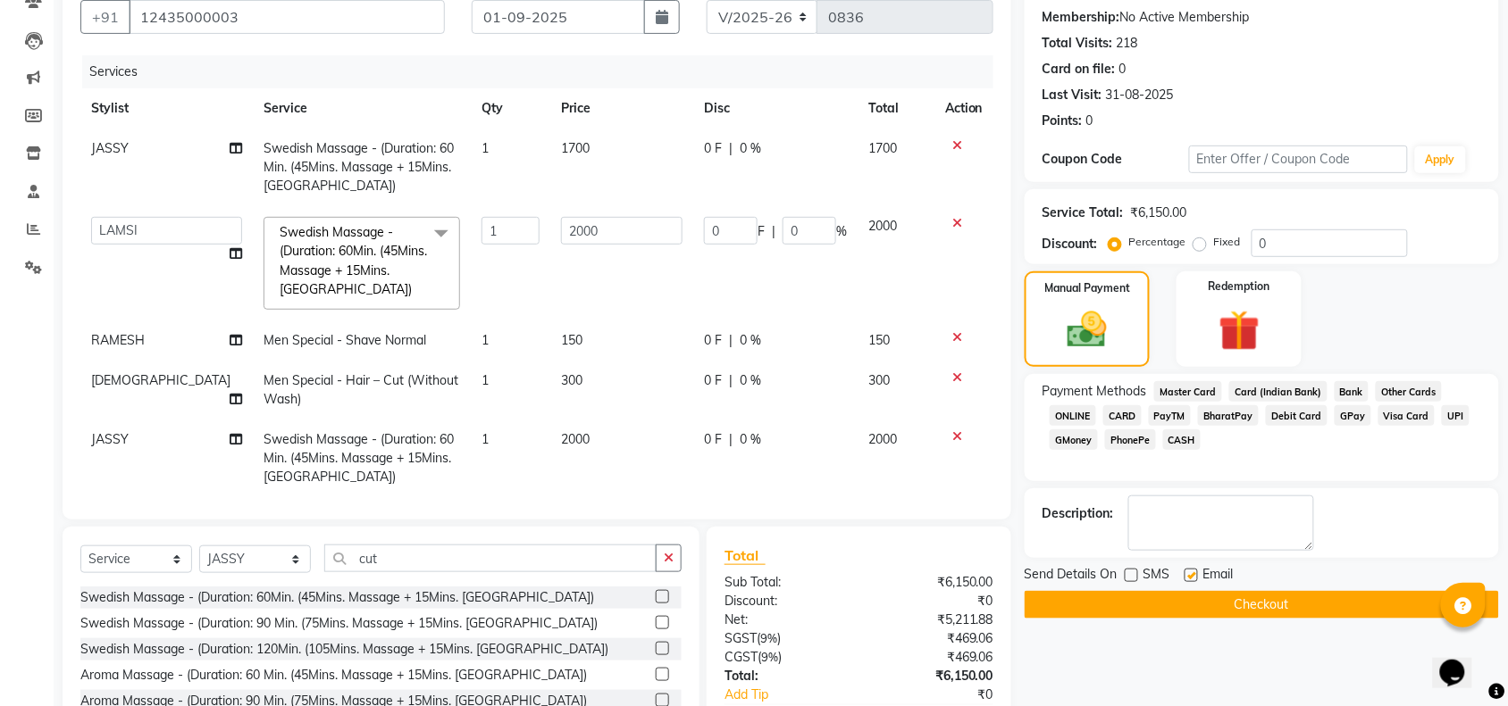
click at [1189, 577] on label at bounding box center [1190, 575] width 13 height 13
click at [1189, 577] on input "checkbox" at bounding box center [1190, 577] width 12 height 12
checkbox input "false"
click at [1190, 598] on button "Checkout" at bounding box center [1261, 605] width 474 height 28
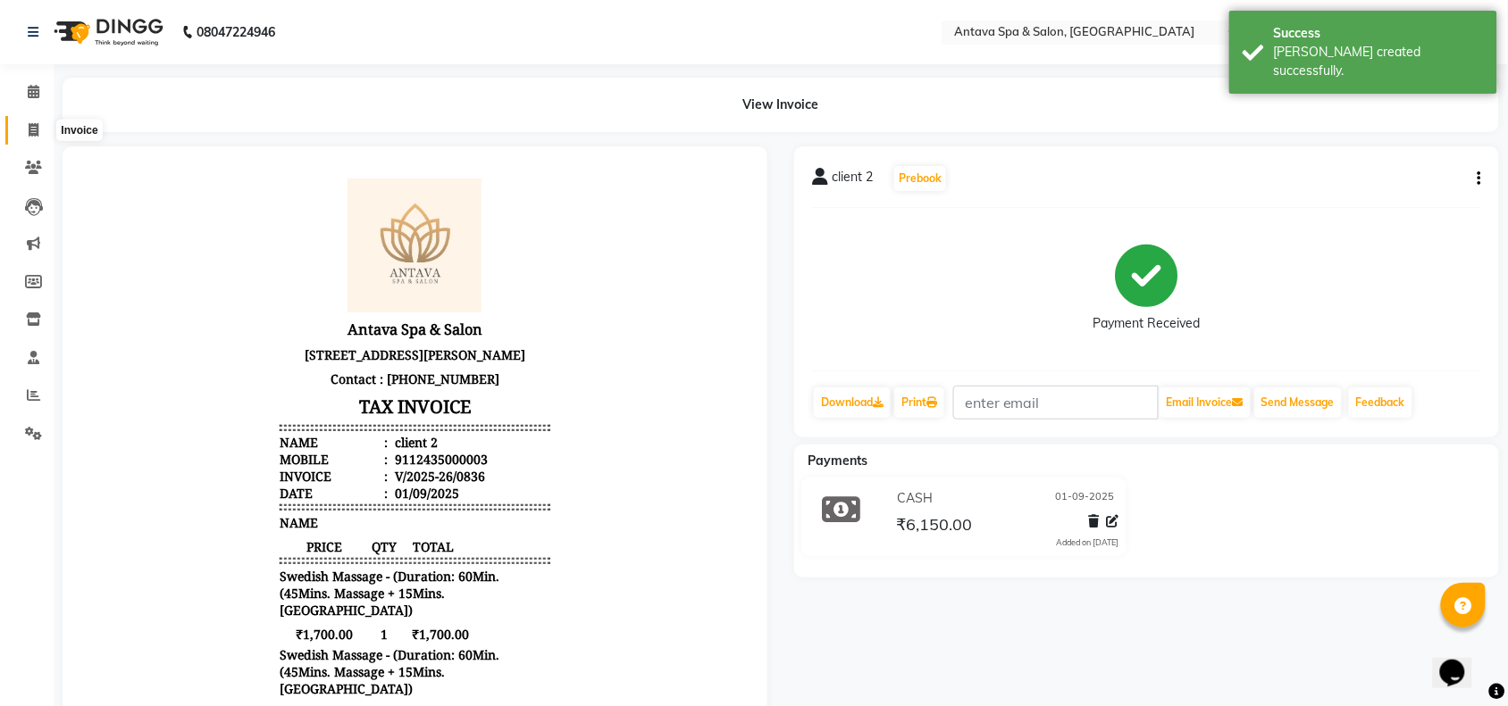
click at [38, 132] on icon at bounding box center [34, 129] width 10 height 13
select select "service"
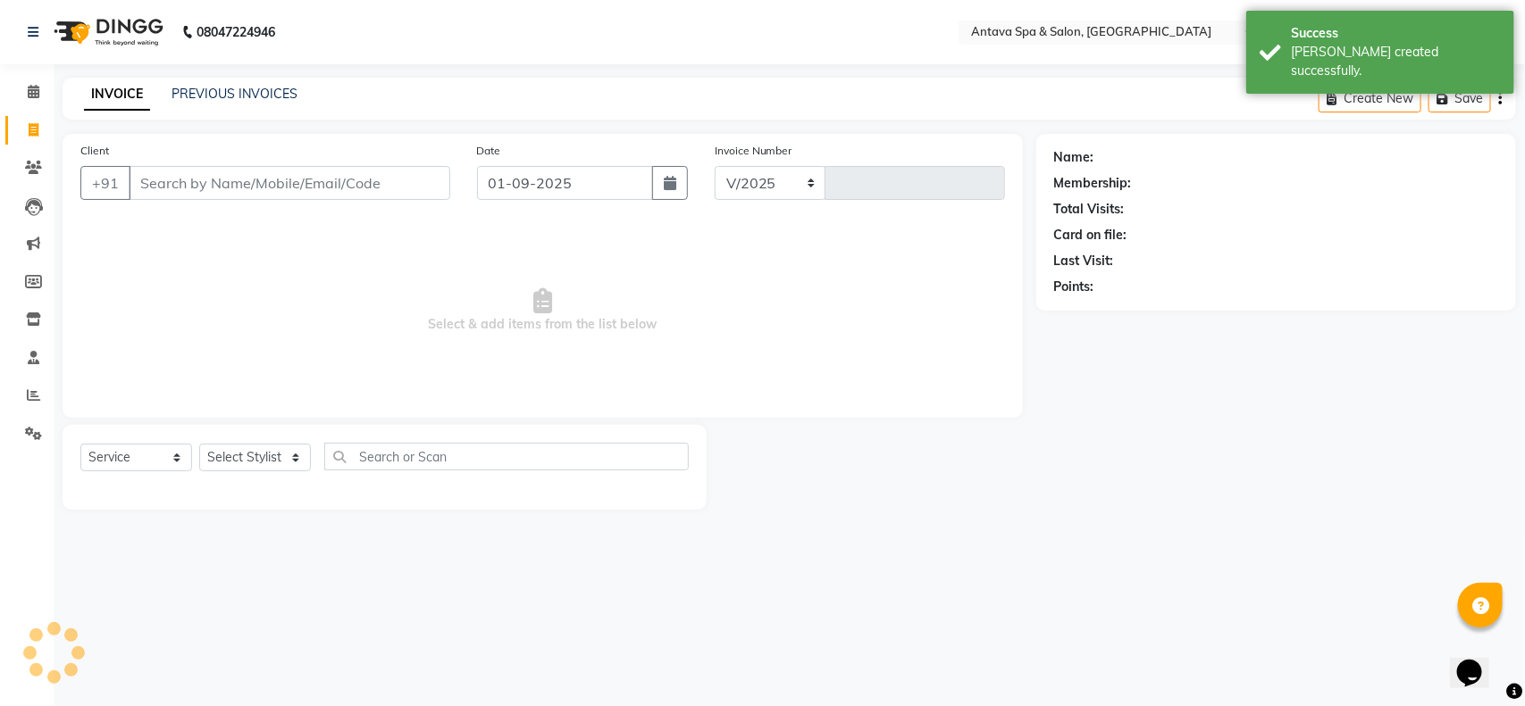
select select "5663"
type input "0837"
click at [180, 174] on input "Client" at bounding box center [290, 183] width 322 height 34
select select "package"
select select "41525"
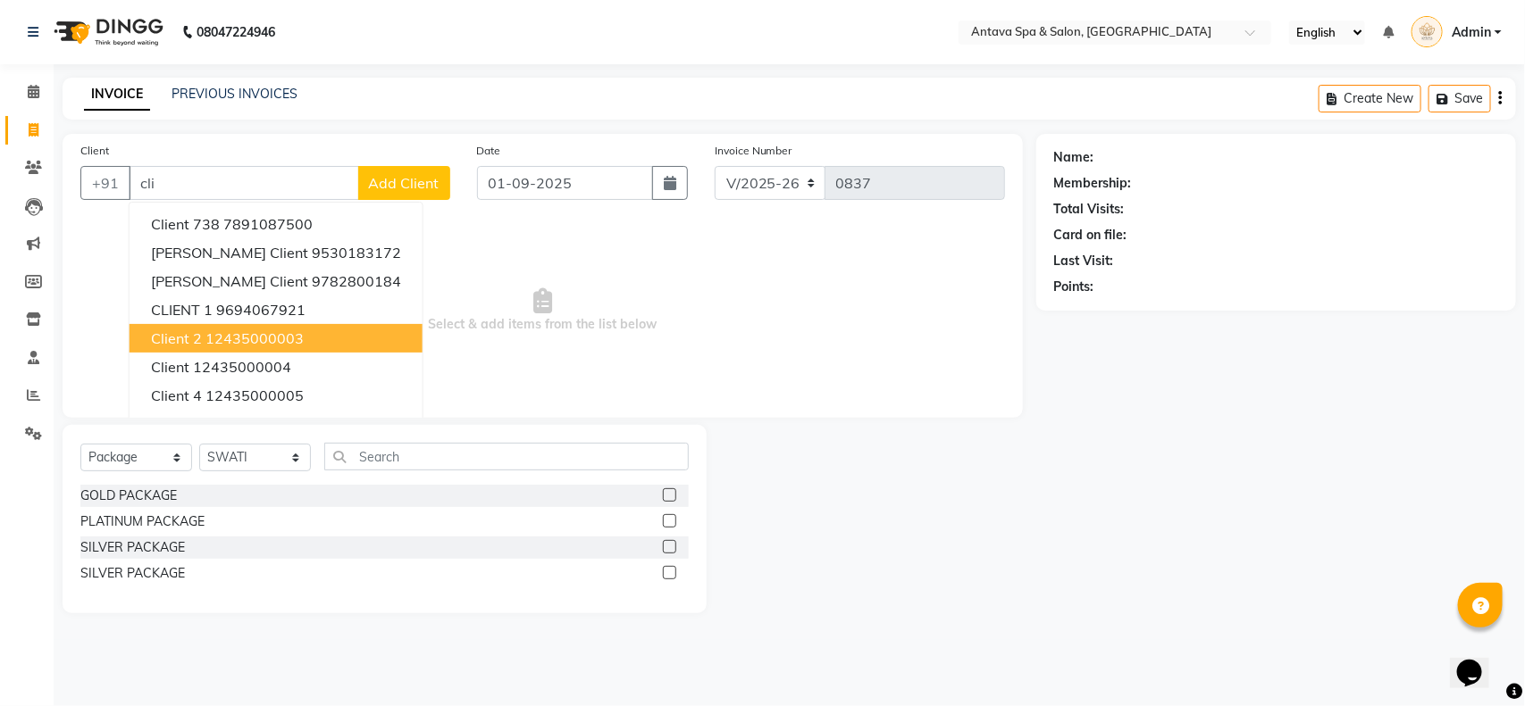
click at [265, 330] on ngb-highlight "12435000003" at bounding box center [254, 339] width 98 height 18
type input "12435000003"
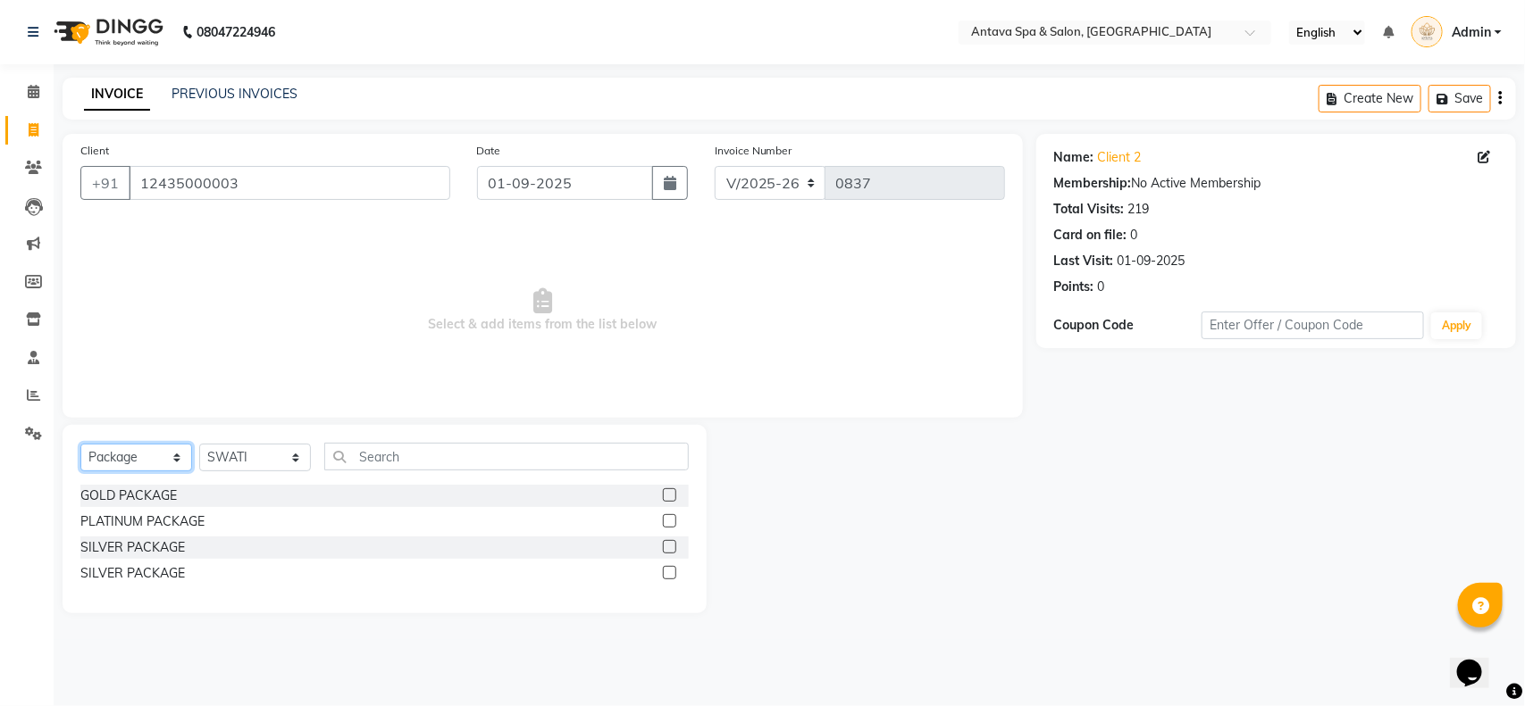
click at [136, 466] on select "Select Service Product Membership Package Voucher Prepaid Gift Card" at bounding box center [136, 458] width 112 height 28
select select "service"
click at [80, 444] on select "Select Service Product Membership Package Voucher Prepaid Gift Card" at bounding box center [136, 458] width 112 height 28
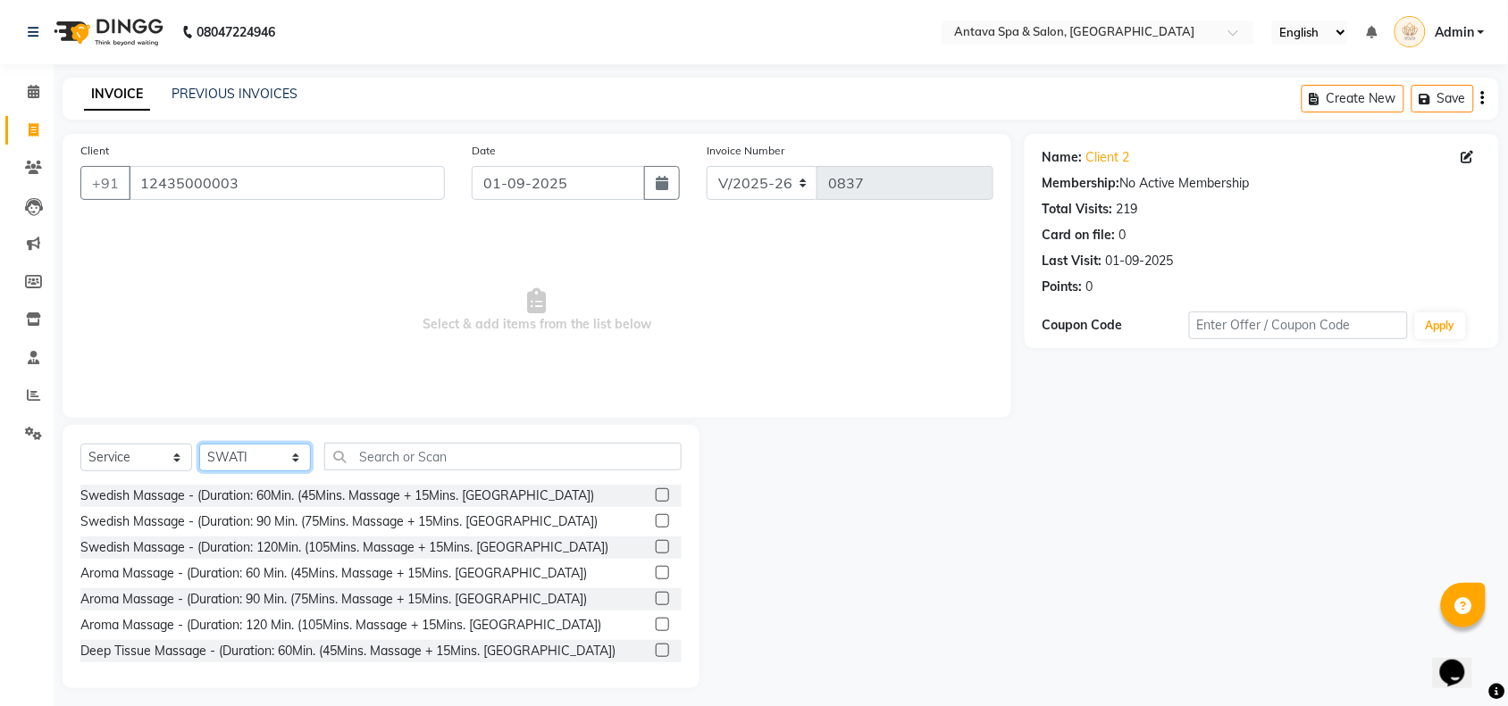
click at [238, 451] on select "Select Stylist ACHENO [PERSON_NAME] NUNU POOJA [PERSON_NAME]" at bounding box center [255, 458] width 112 height 28
select select "38645"
click at [199, 444] on select "Select Stylist ACHENO [PERSON_NAME] NUNU POOJA [PERSON_NAME]" at bounding box center [255, 458] width 112 height 28
click at [472, 465] on input "text" at bounding box center [502, 457] width 357 height 28
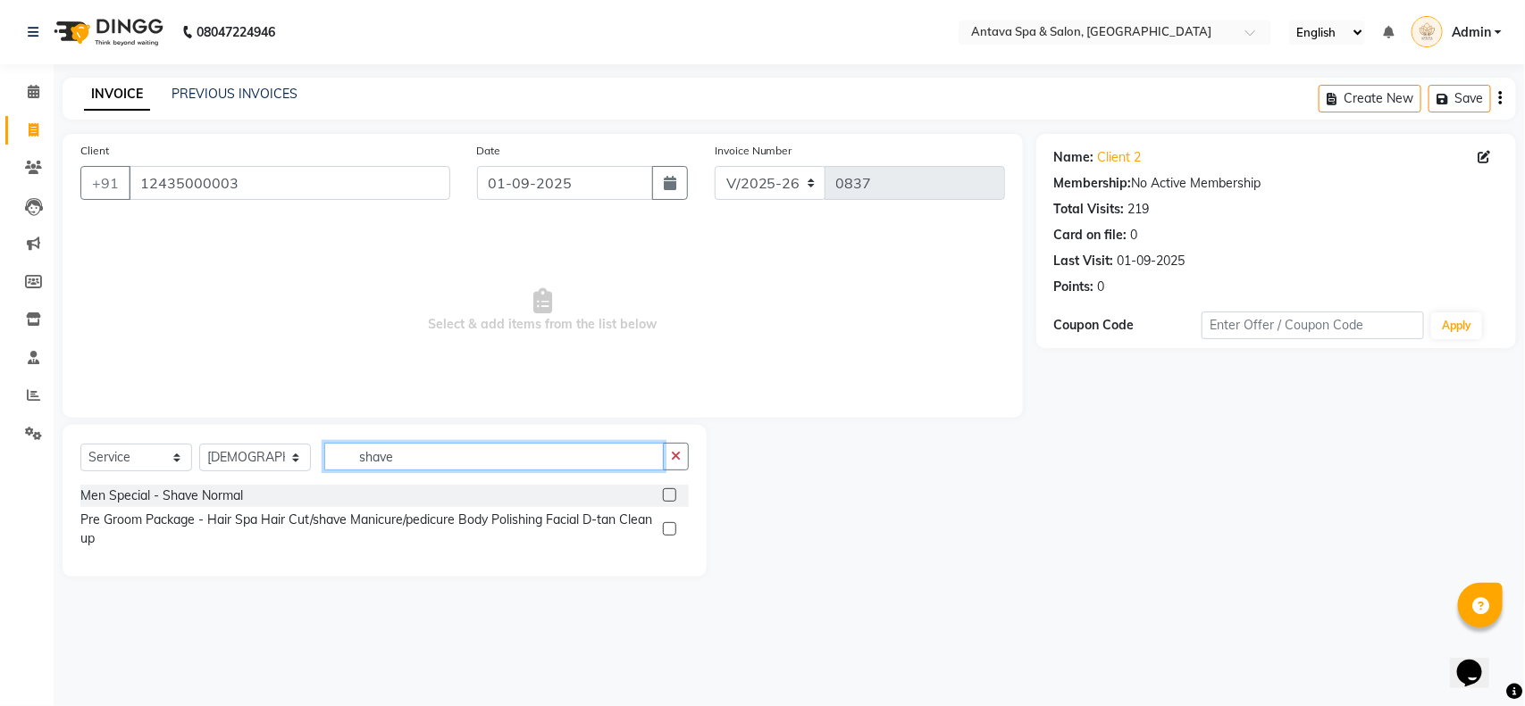
type input "shave"
click at [667, 497] on label at bounding box center [669, 495] width 13 height 13
click at [667, 497] on input "checkbox" at bounding box center [669, 496] width 12 height 12
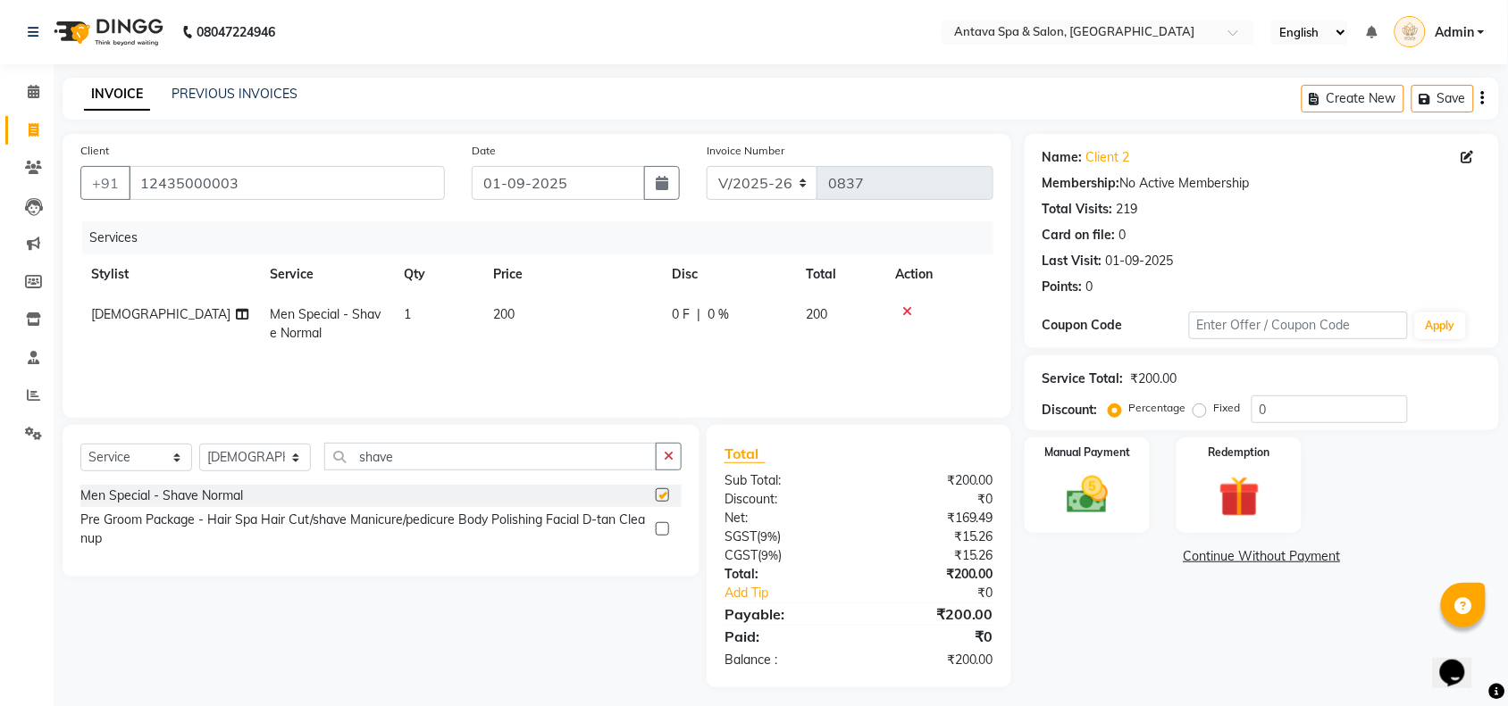
checkbox input "false"
click at [525, 310] on td "200" at bounding box center [571, 324] width 179 height 59
select select "38645"
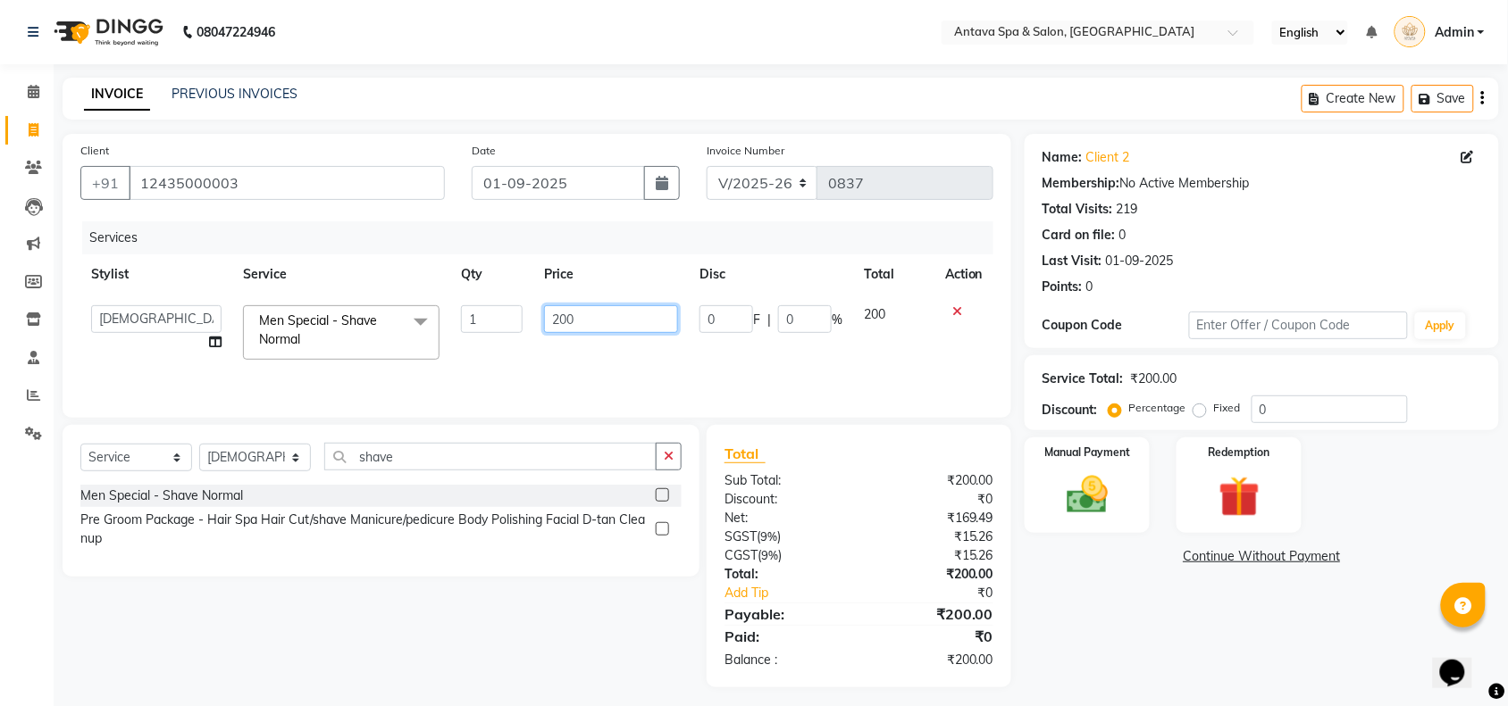
click at [603, 314] on input "200" at bounding box center [611, 319] width 134 height 28
type input "2"
type input "150"
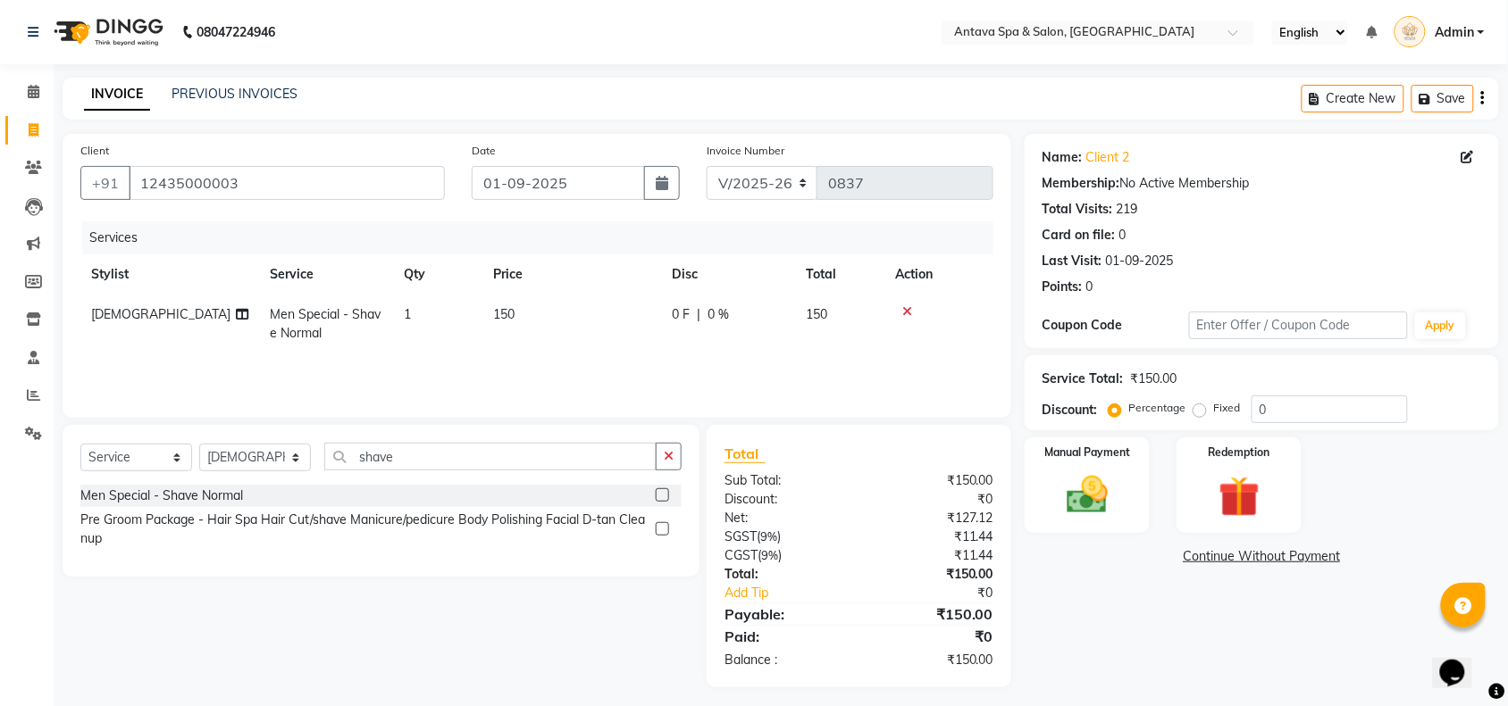
click at [1191, 640] on div "Name: Client 2 Membership: No Active Membership Total Visits: 219 Card on file:…" at bounding box center [1268, 411] width 488 height 554
click at [1083, 482] on img at bounding box center [1087, 495] width 70 height 49
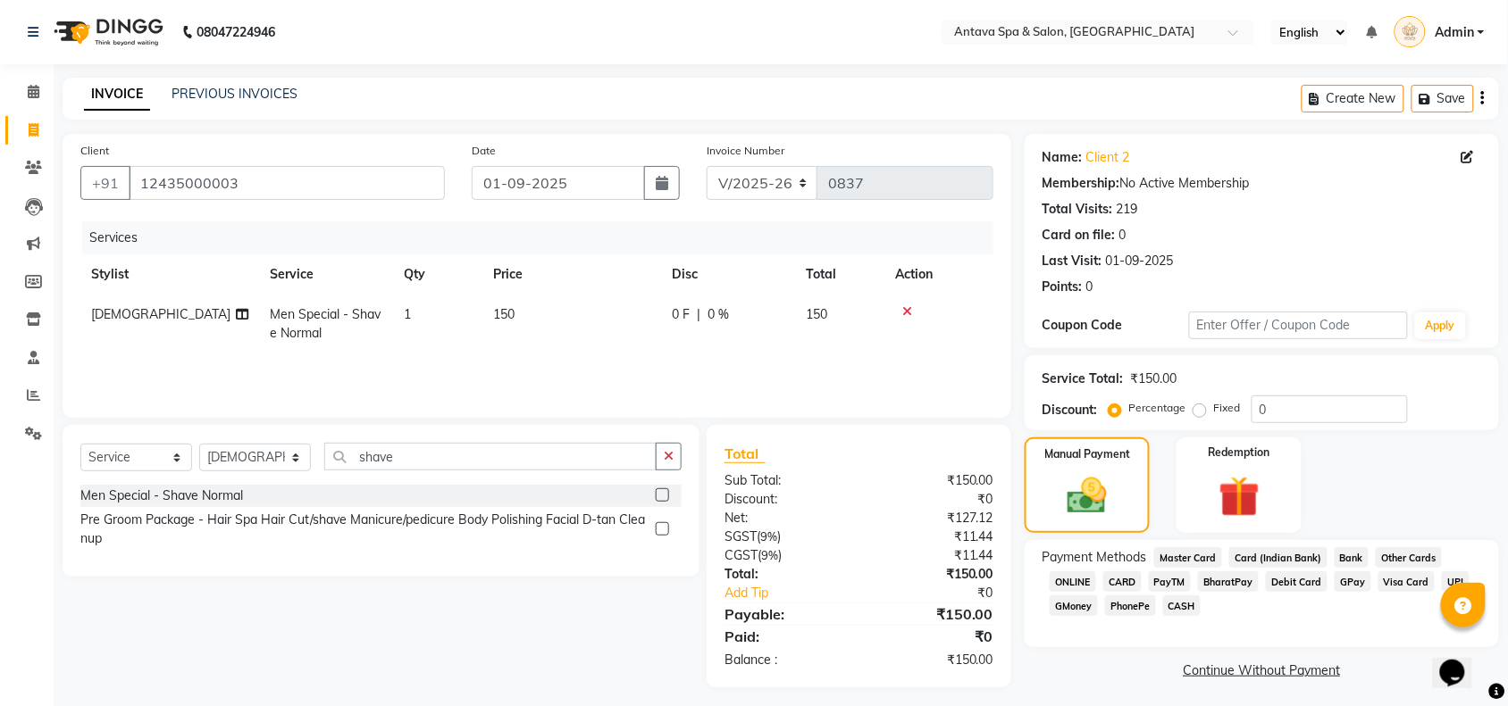
click at [1077, 574] on span "ONLINE" at bounding box center [1072, 582] width 46 height 21
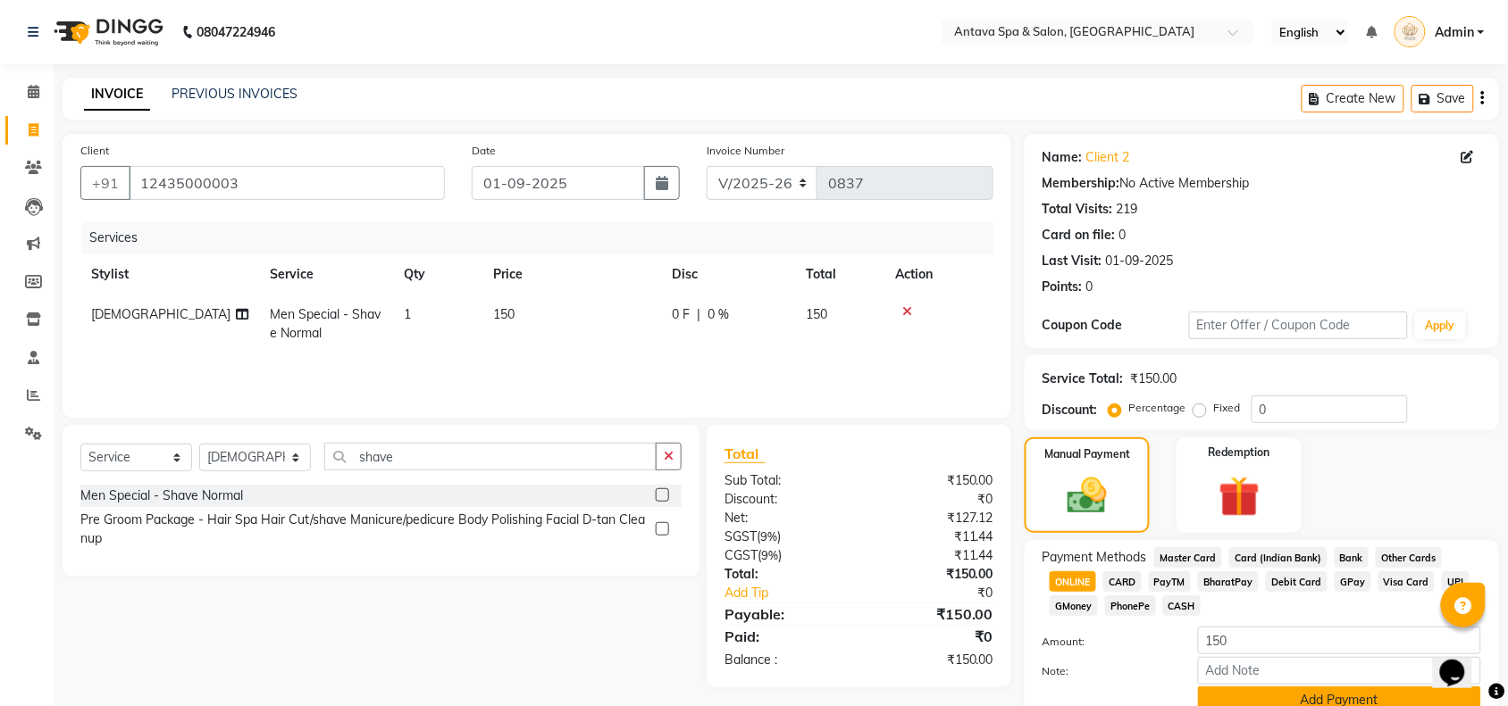
click at [1275, 697] on button "Add Payment" at bounding box center [1339, 701] width 283 height 28
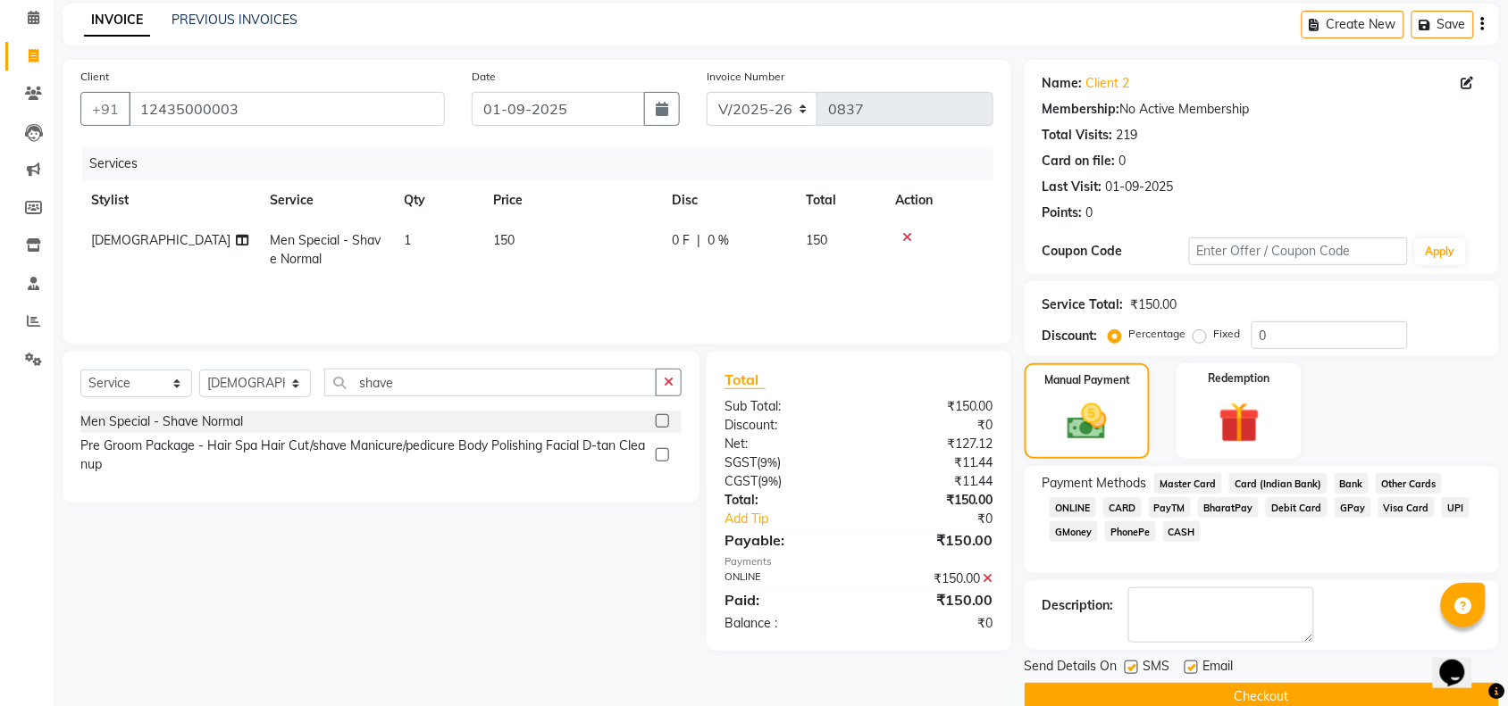
scroll to position [105, 0]
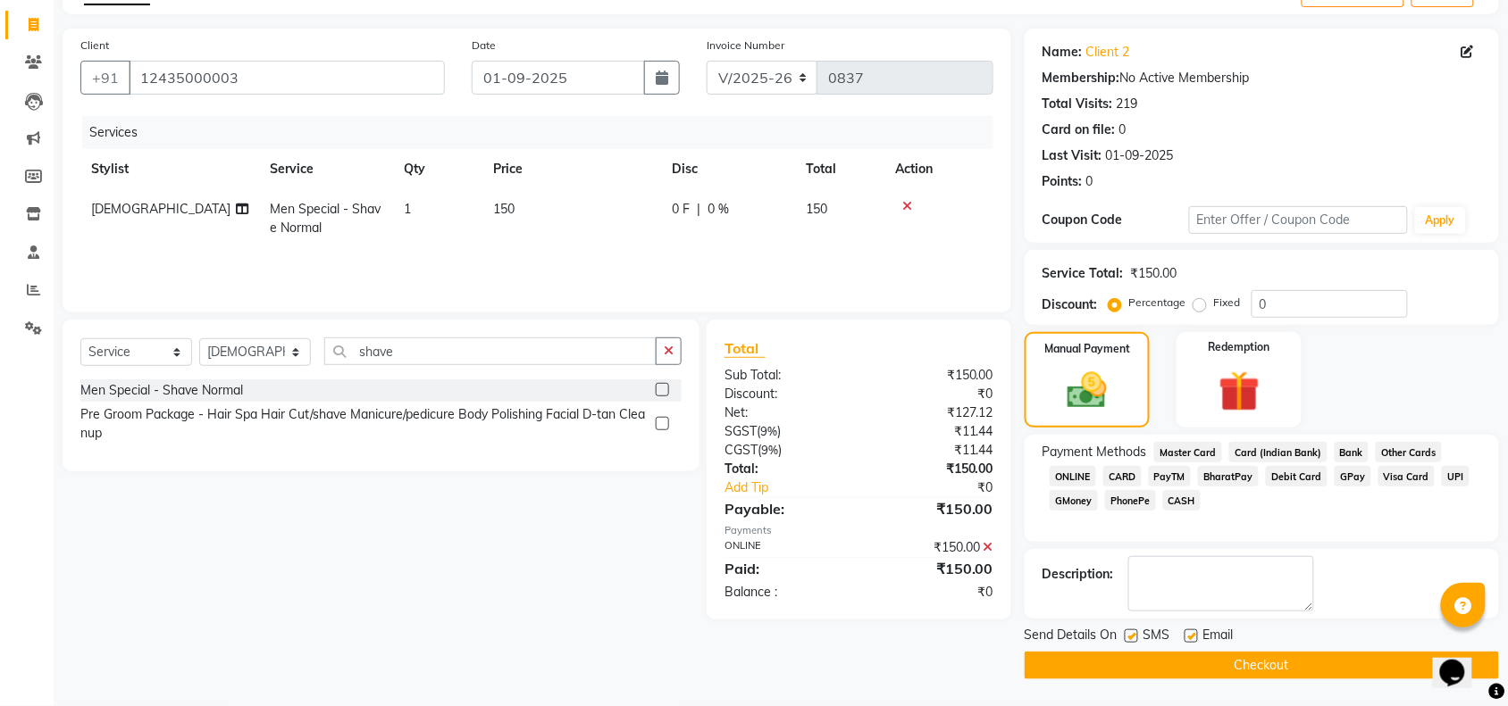
click at [1131, 634] on label at bounding box center [1130, 636] width 13 height 13
click at [1131, 634] on input "checkbox" at bounding box center [1130, 637] width 12 height 12
checkbox input "false"
click at [1194, 636] on label at bounding box center [1190, 636] width 13 height 13
click at [1194, 636] on input "checkbox" at bounding box center [1190, 637] width 12 height 12
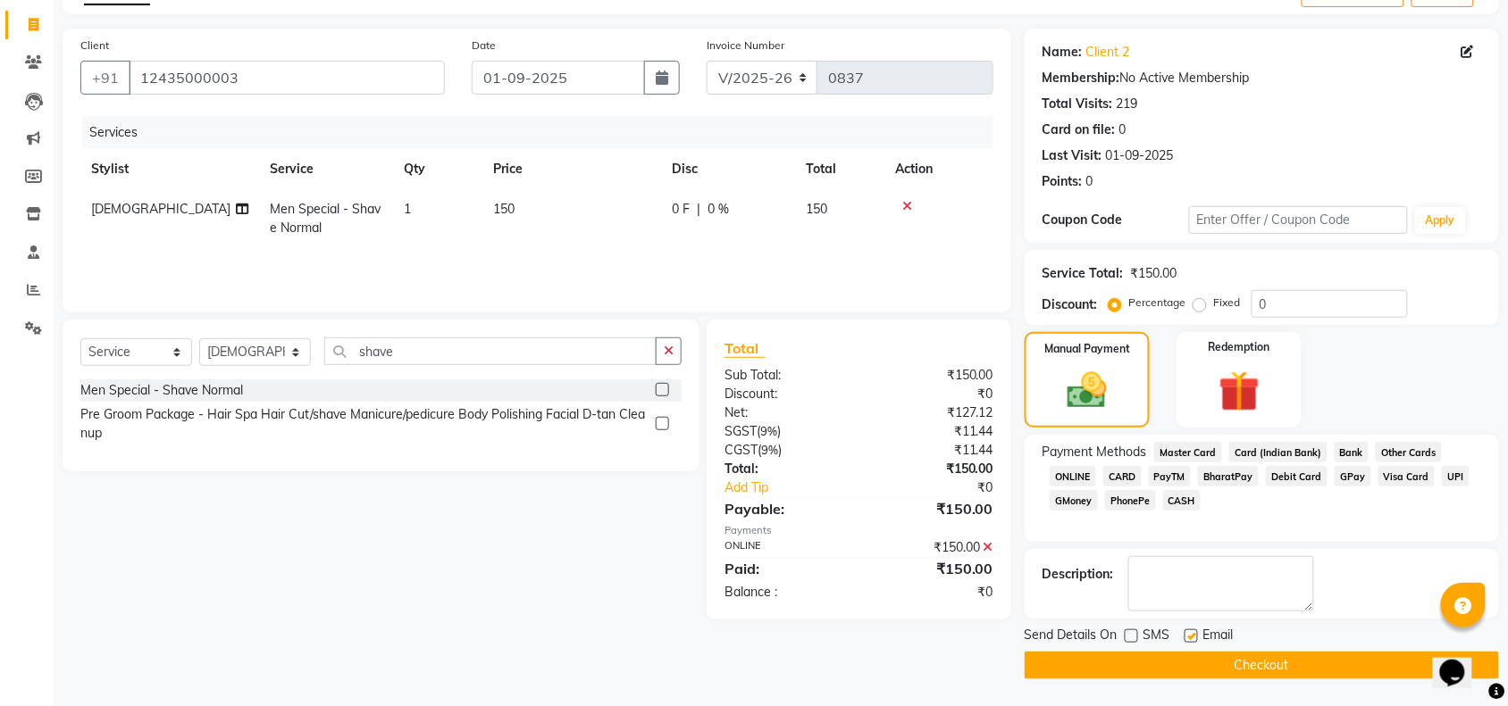
checkbox input "false"
click at [1188, 671] on button "Checkout" at bounding box center [1261, 666] width 474 height 28
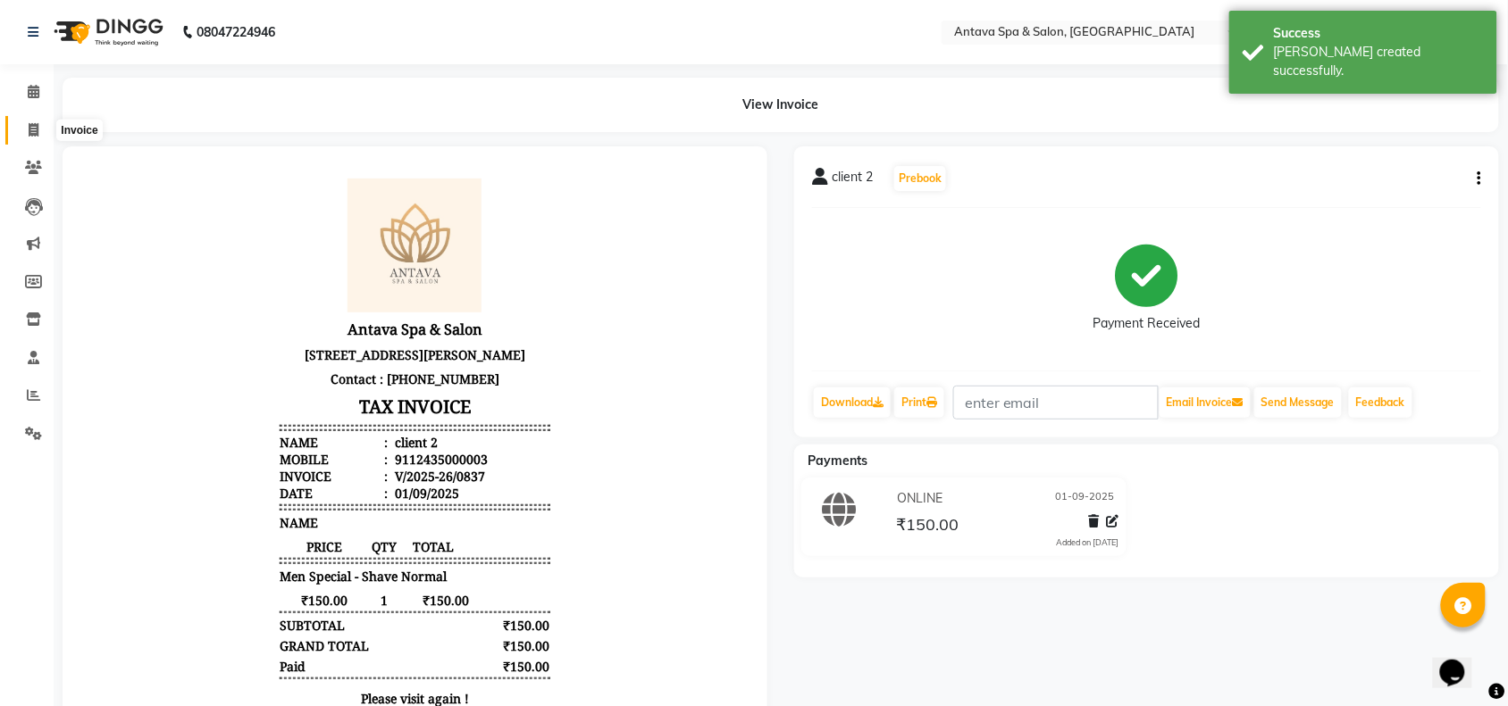
drag, startPoint x: 29, startPoint y: 127, endPoint x: 24, endPoint y: 138, distance: 12.8
click at [29, 127] on icon at bounding box center [34, 129] width 10 height 13
select select "service"
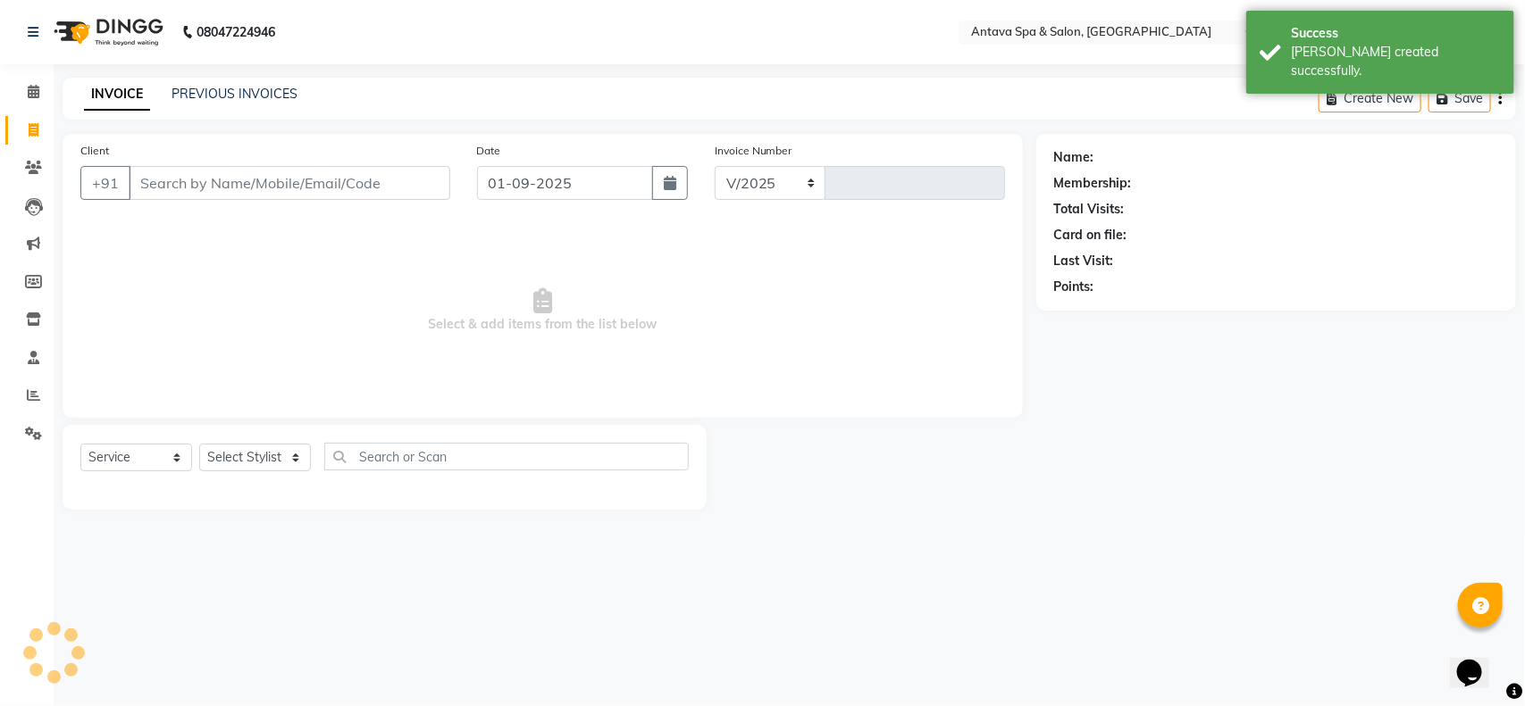
select select "5663"
type input "0838"
click at [225, 184] on input "Client" at bounding box center [290, 183] width 322 height 34
select select "package"
select select "41525"
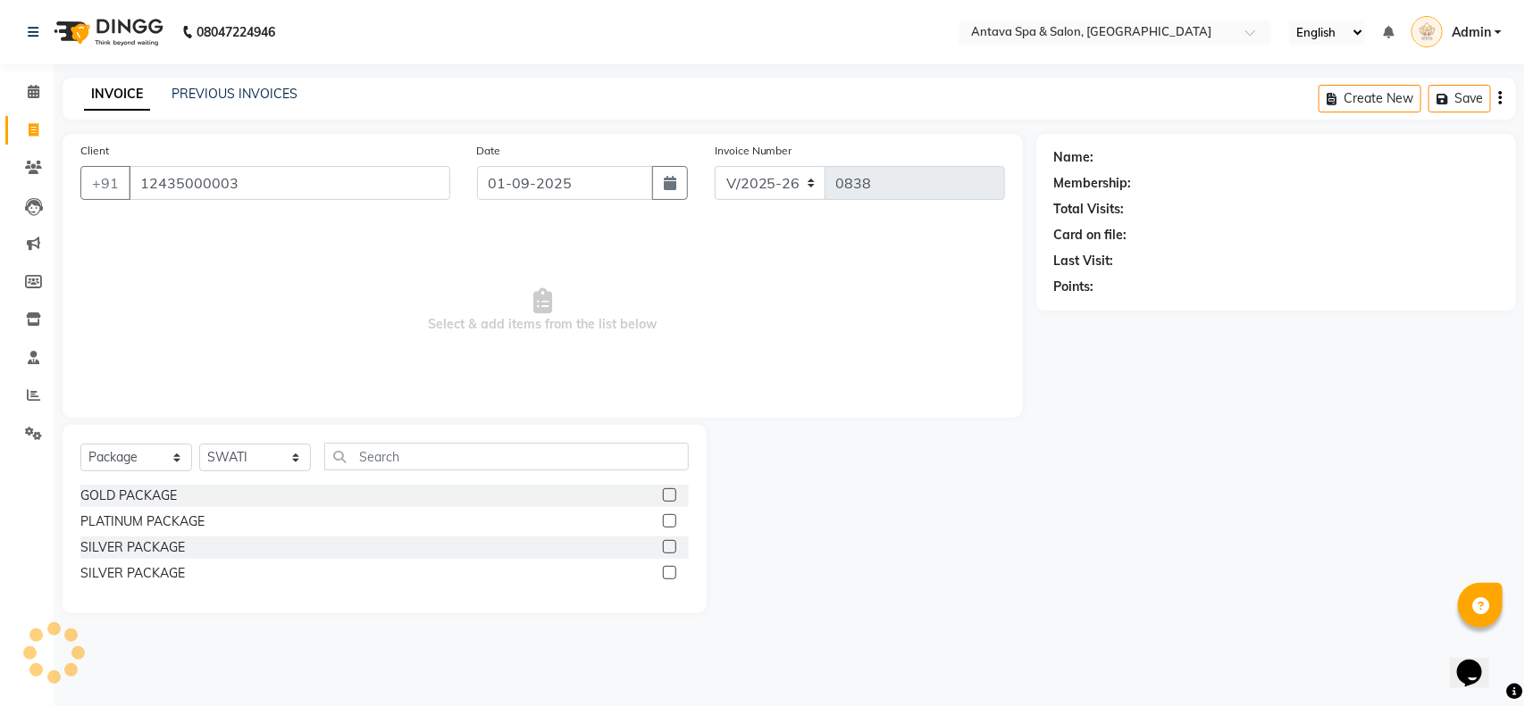
type input "12435000003"
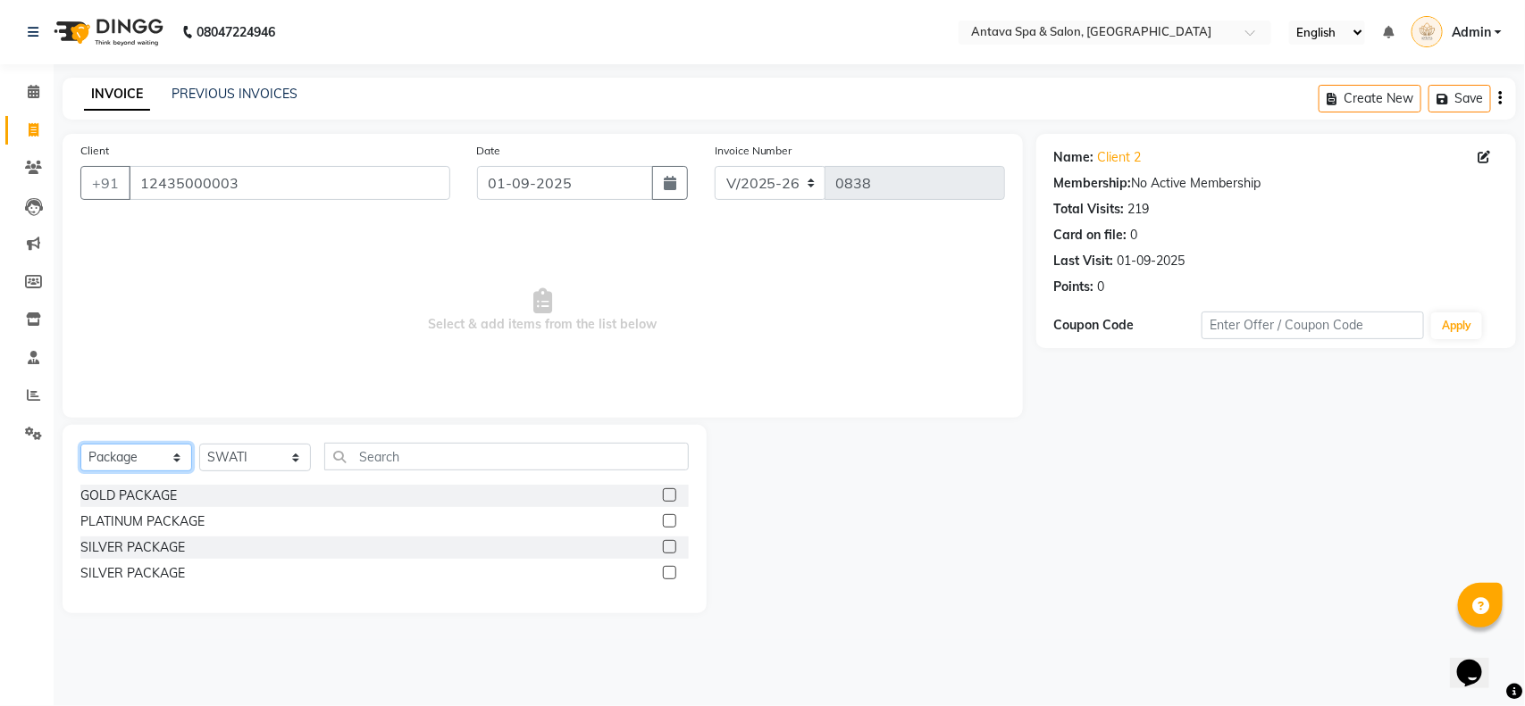
click at [125, 461] on select "Select Service Product Membership Package Voucher Prepaid Gift Card" at bounding box center [136, 458] width 112 height 28
select select "service"
click at [80, 444] on select "Select Service Product Membership Package Voucher Prepaid Gift Card" at bounding box center [136, 458] width 112 height 28
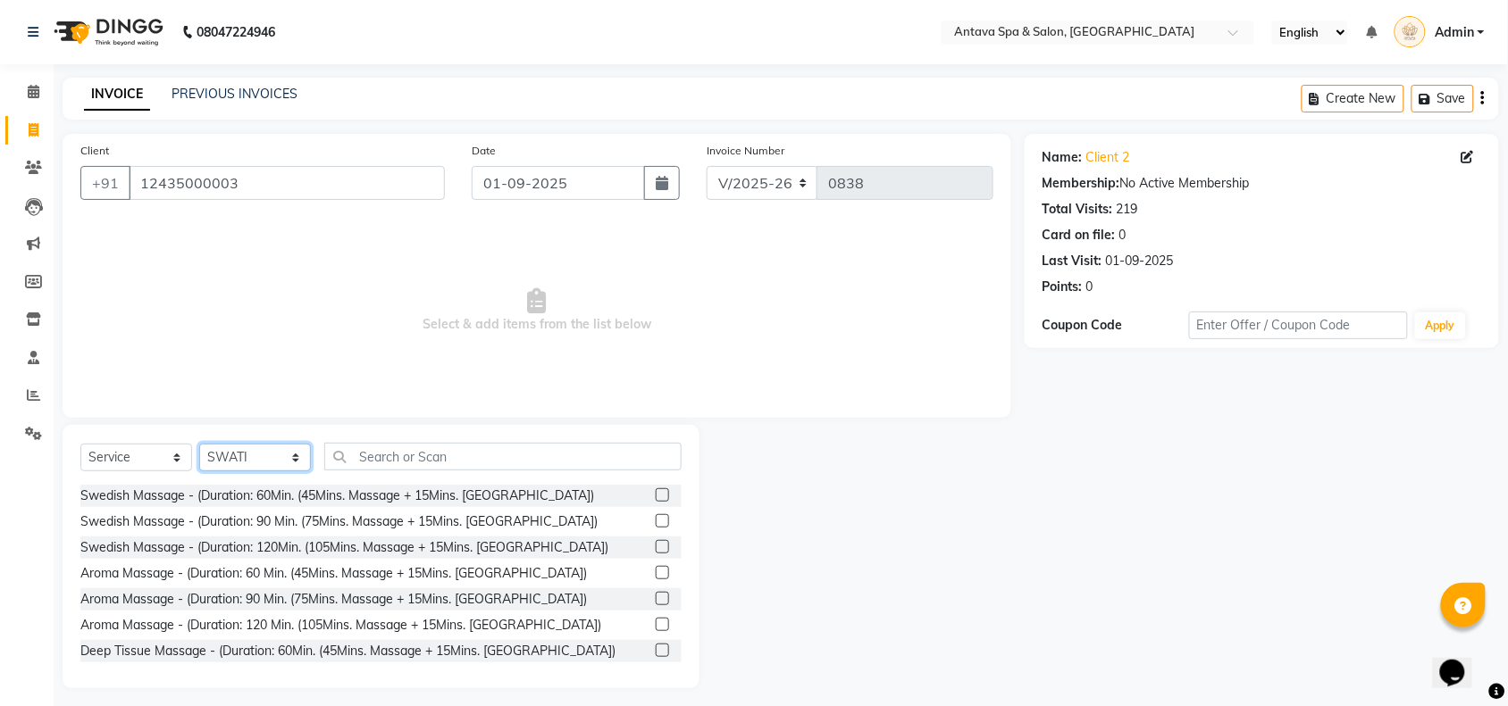
click at [233, 457] on select "Select Stylist ACHENO [PERSON_NAME] NUNU POOJA [PERSON_NAME]" at bounding box center [255, 458] width 112 height 28
select select "41136"
click at [199, 444] on select "Select Stylist ACHENO [PERSON_NAME] NUNU POOJA [PERSON_NAME]" at bounding box center [255, 458] width 112 height 28
click at [656, 492] on label at bounding box center [662, 495] width 13 height 13
click at [656, 492] on input "checkbox" at bounding box center [662, 496] width 12 height 12
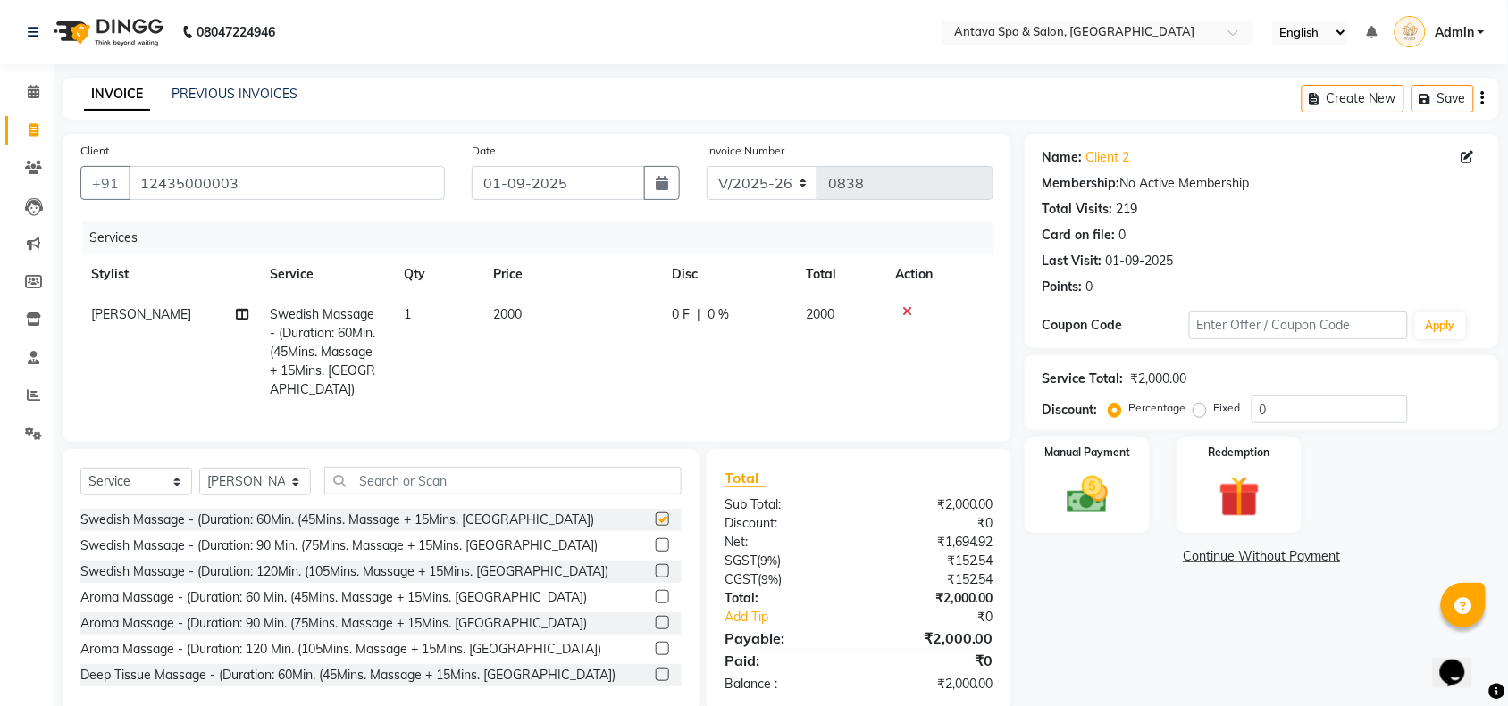
checkbox input "false"
click at [1091, 501] on img at bounding box center [1087, 495] width 70 height 49
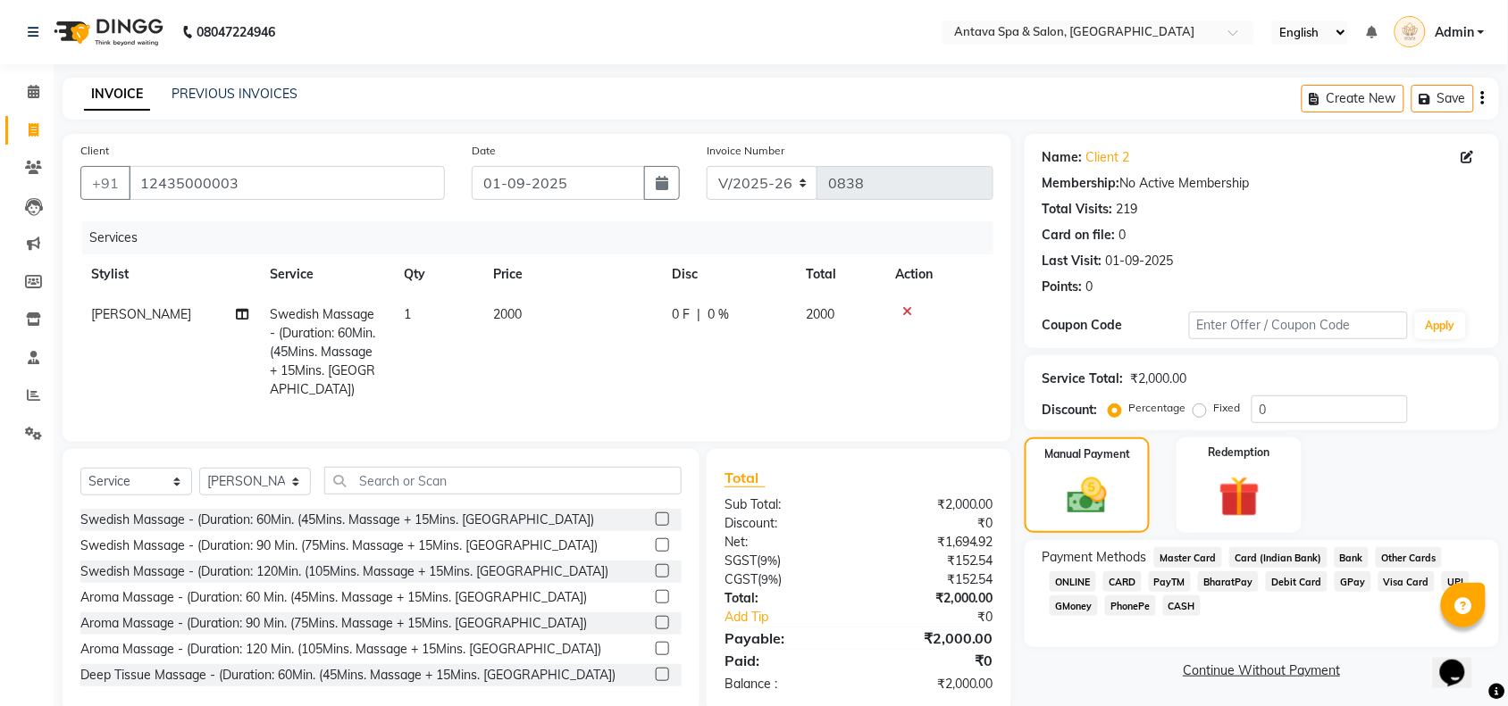
click at [1130, 586] on span "CARD" at bounding box center [1122, 582] width 38 height 21
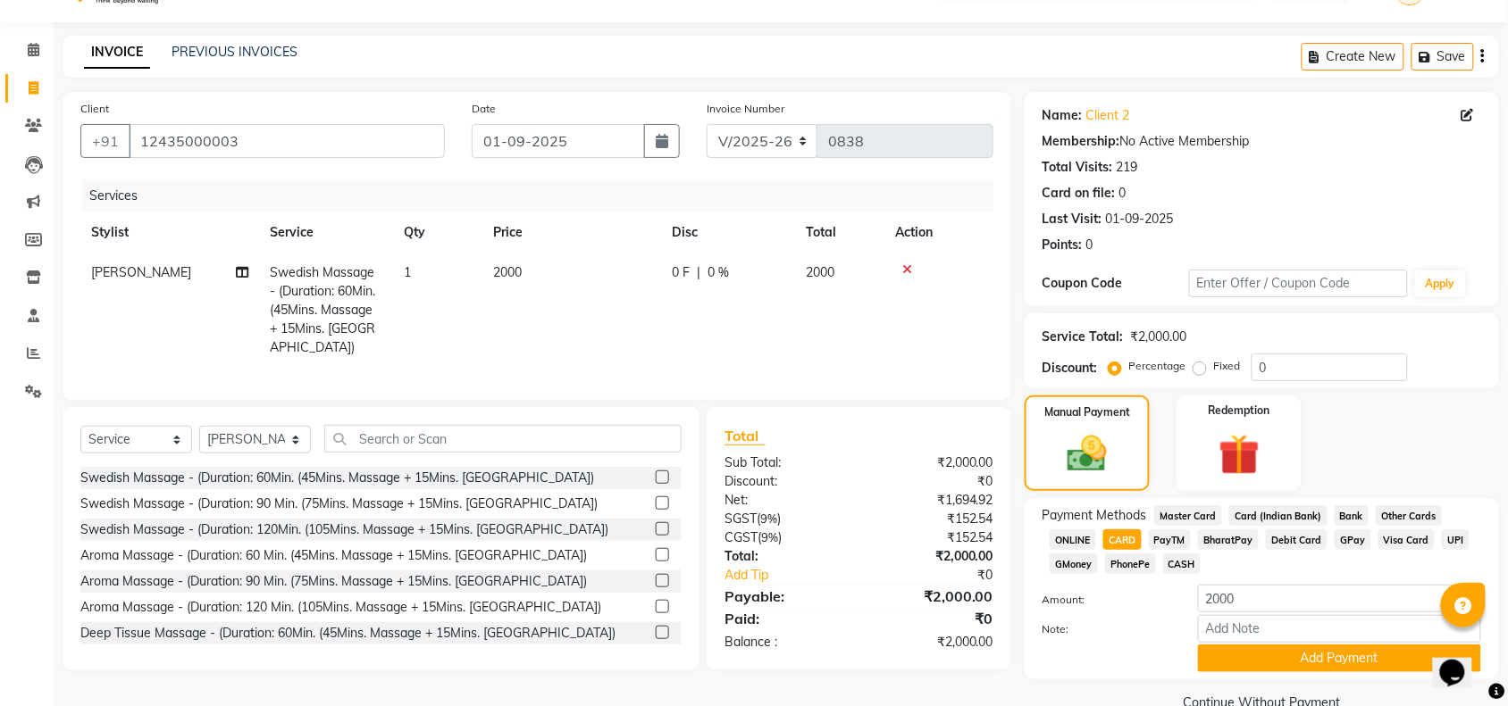
scroll to position [78, 0]
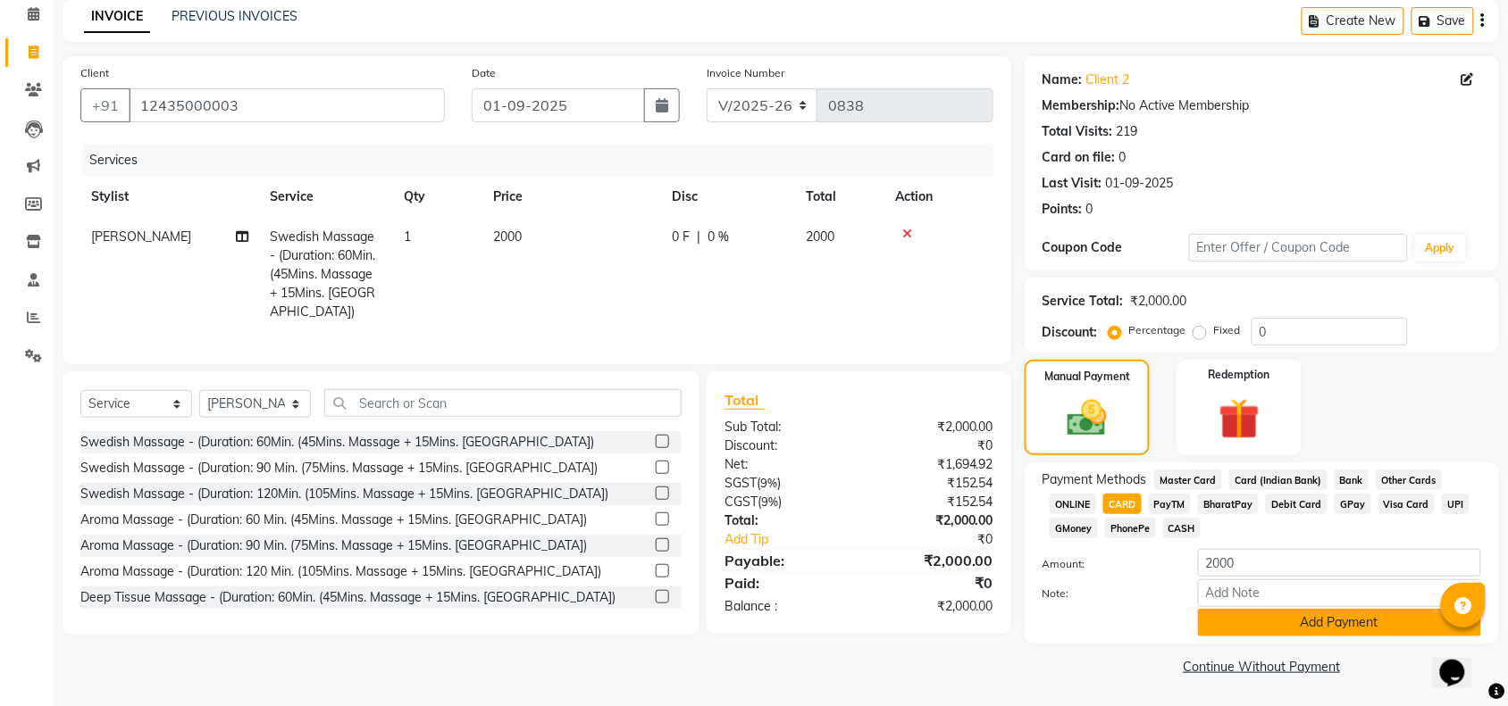
click at [1280, 623] on button "Add Payment" at bounding box center [1339, 623] width 283 height 28
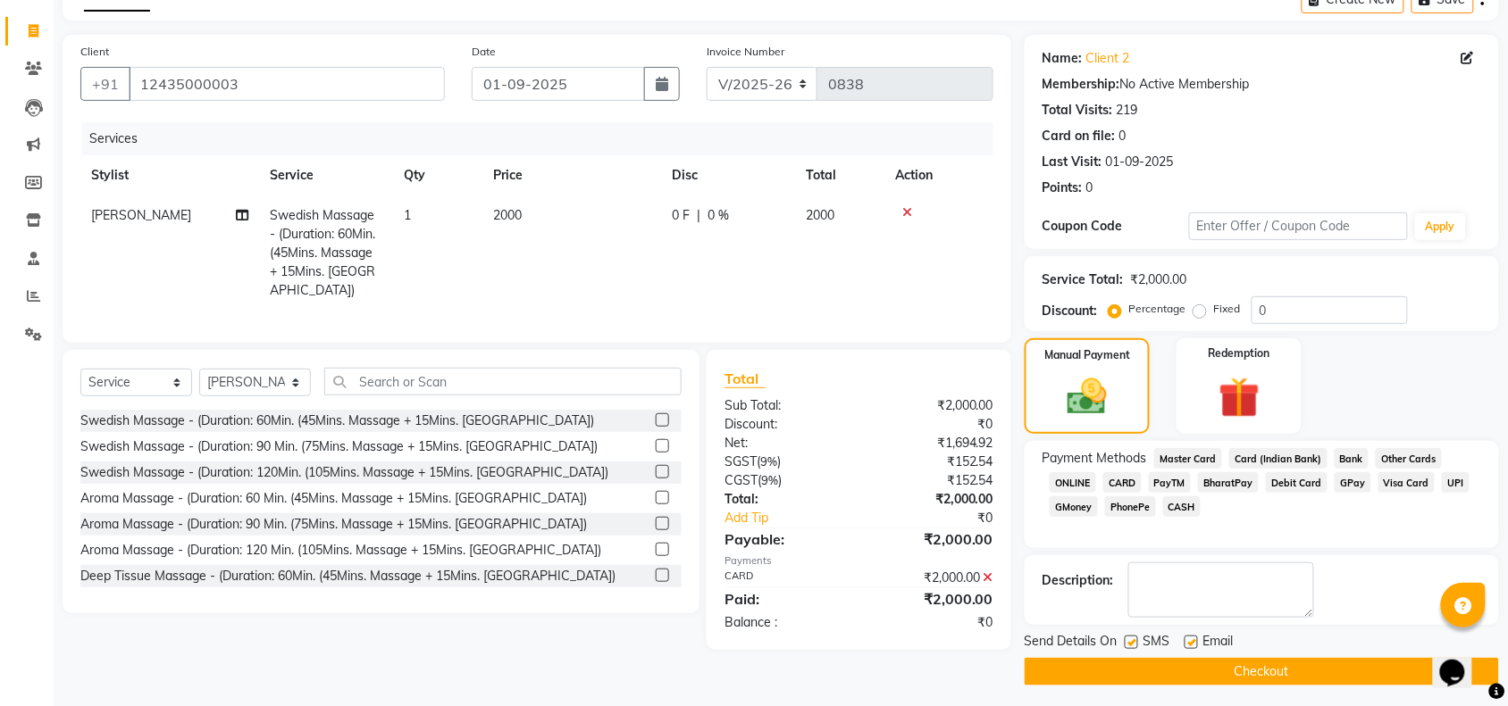
scroll to position [105, 0]
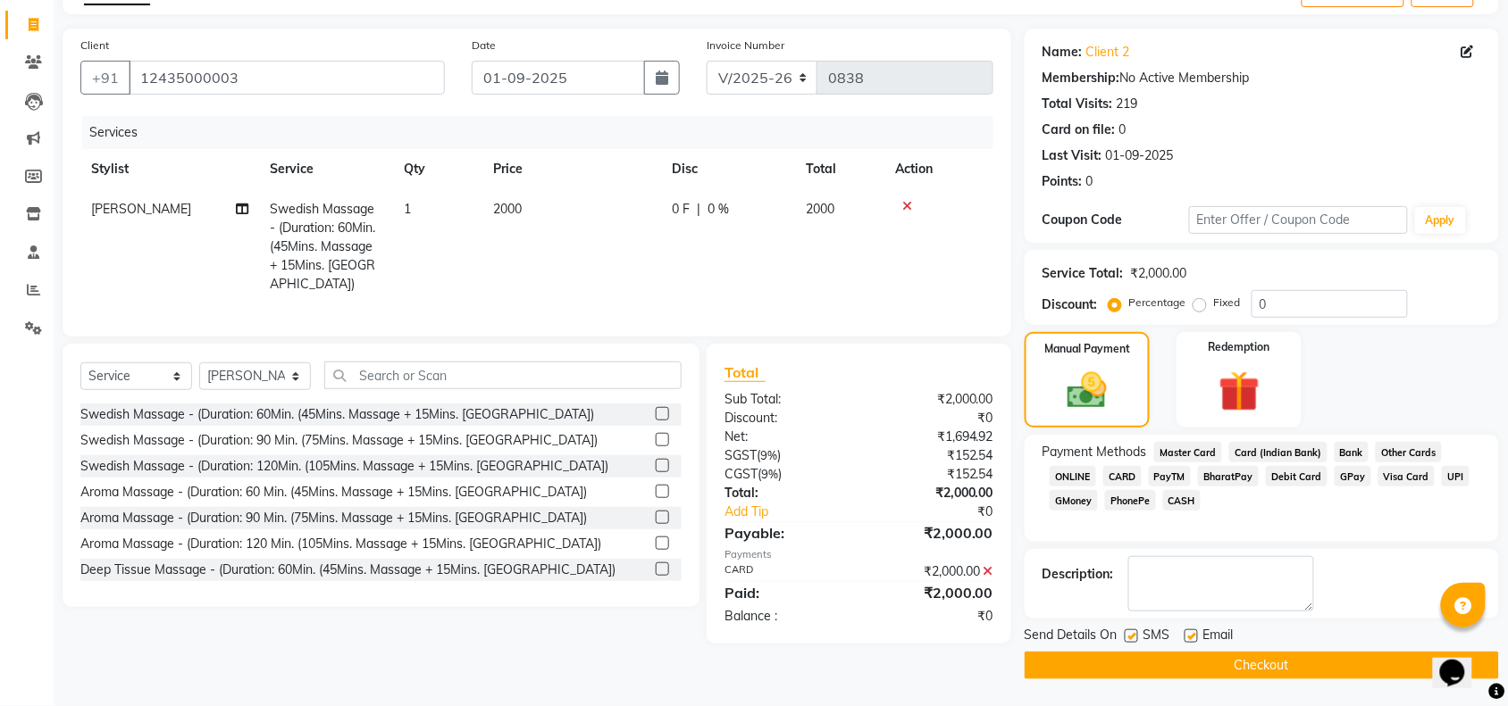
click at [1133, 634] on label at bounding box center [1130, 636] width 13 height 13
click at [1133, 634] on input "checkbox" at bounding box center [1130, 637] width 12 height 12
checkbox input "false"
click at [1191, 640] on label at bounding box center [1190, 636] width 13 height 13
click at [1191, 640] on input "checkbox" at bounding box center [1190, 637] width 12 height 12
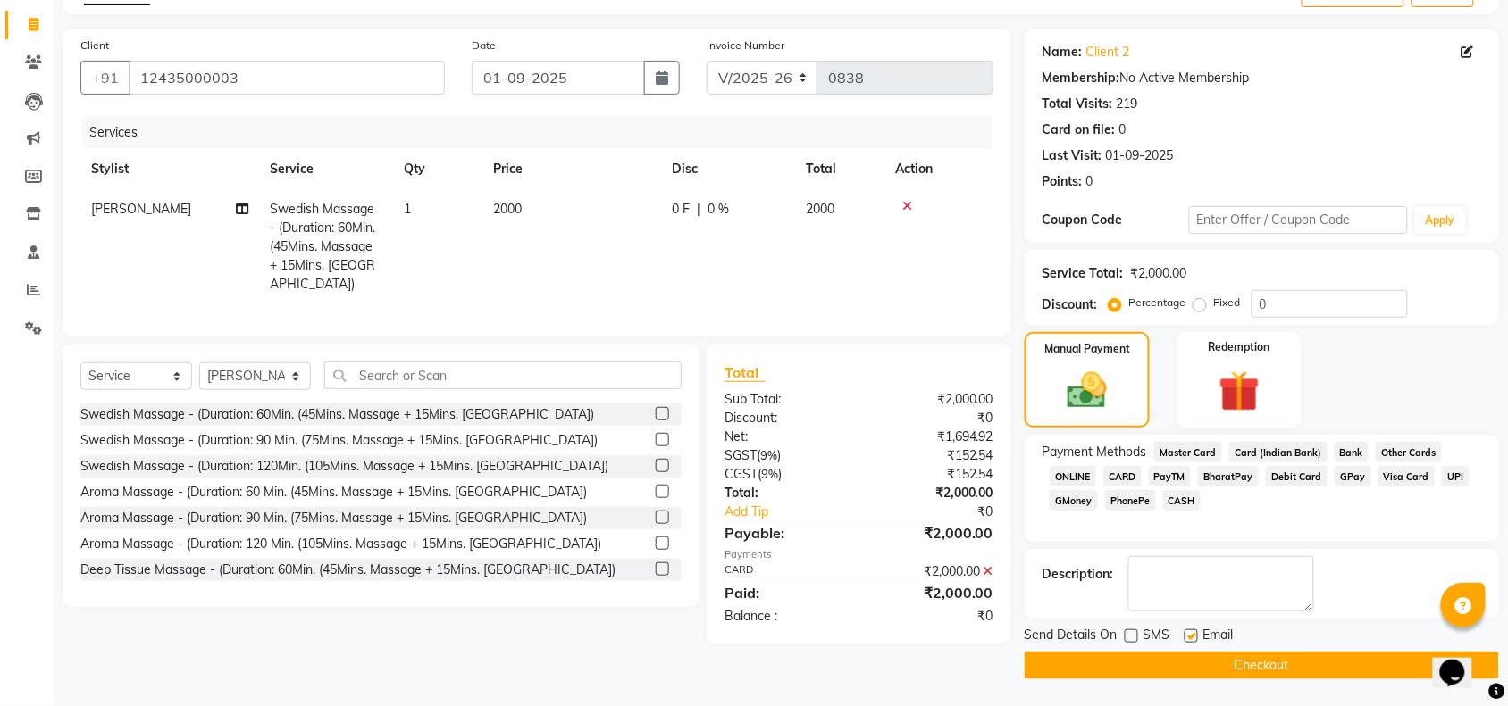
checkbox input "false"
click at [1177, 676] on button "Checkout" at bounding box center [1261, 666] width 474 height 28
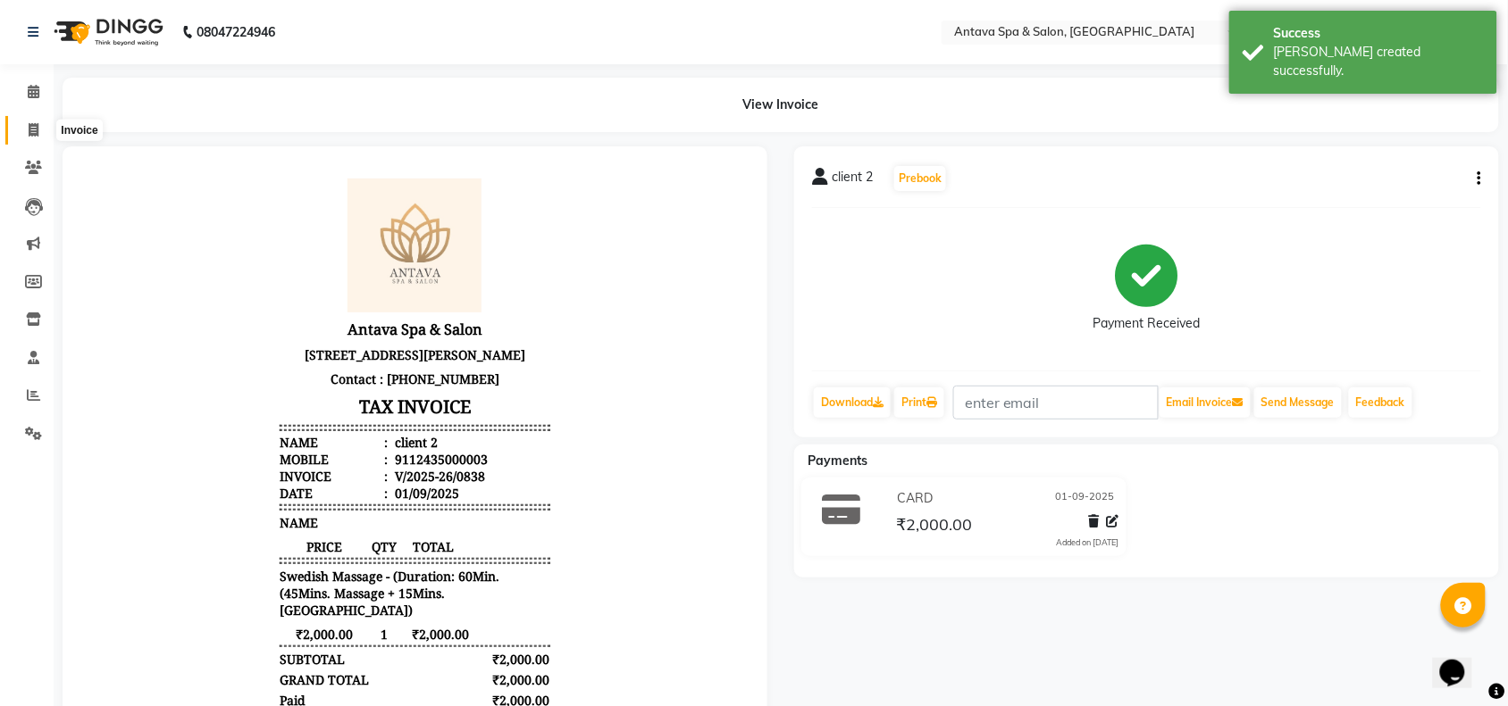
click at [31, 128] on icon at bounding box center [34, 129] width 10 height 13
select select "service"
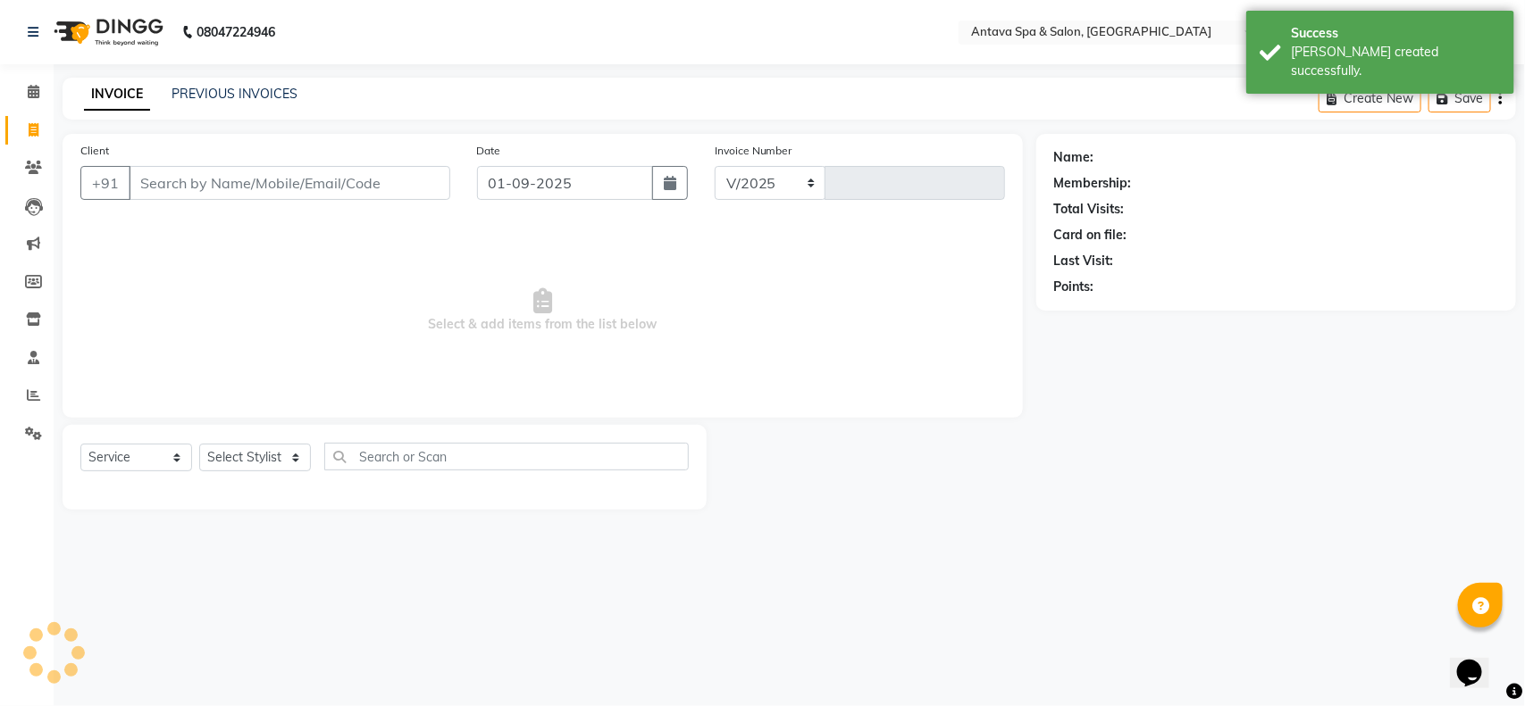
select select "5663"
type input "0839"
click at [232, 92] on link "PREVIOUS INVOICES" at bounding box center [234, 94] width 126 height 16
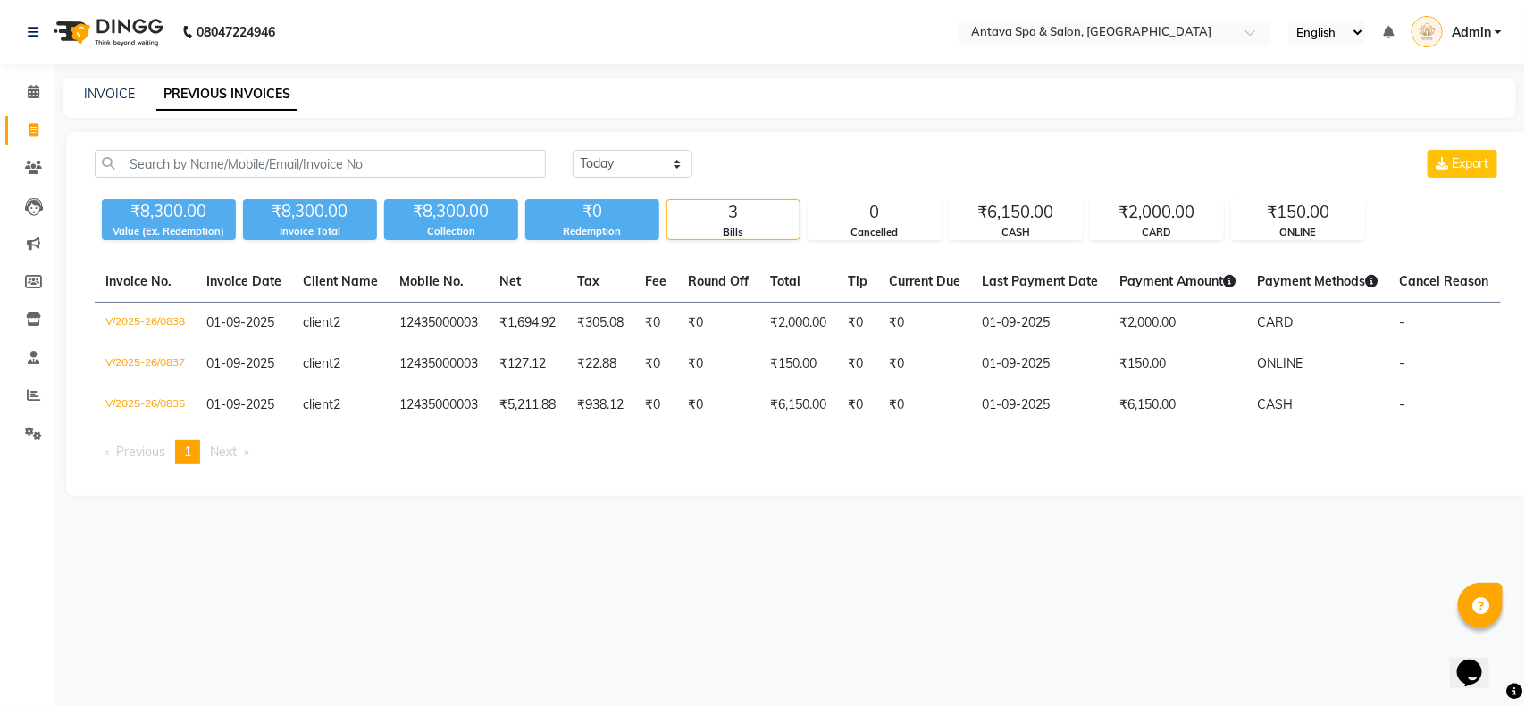
click at [565, 523] on main "INVOICE PREVIOUS INVOICES [DATE] [DATE] Custom Range Export ₹8,300.00 Value (Ex…" at bounding box center [789, 301] width 1471 height 446
click at [104, 90] on link "INVOICE" at bounding box center [109, 94] width 51 height 16
select select "service"
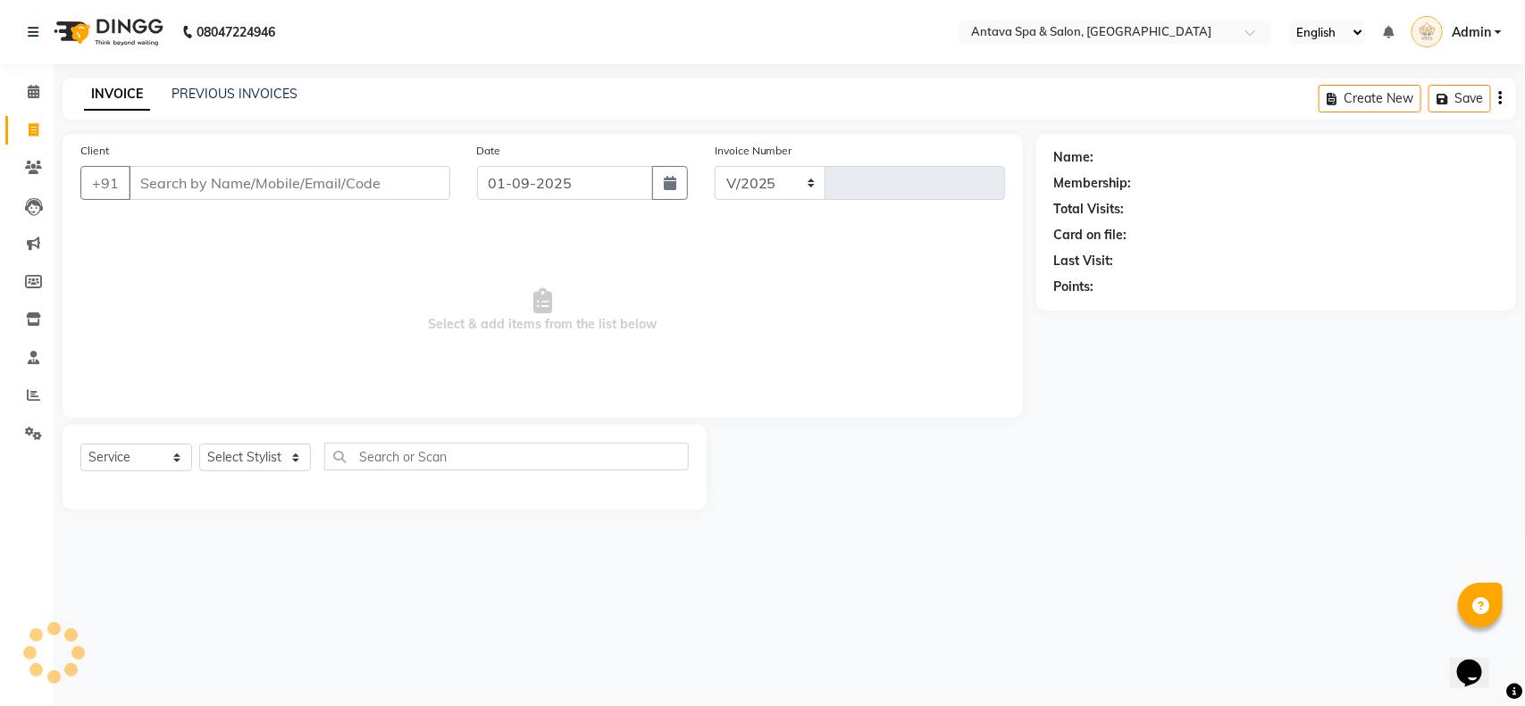
select select "5663"
type input "0839"
select select "package"
select select "41525"
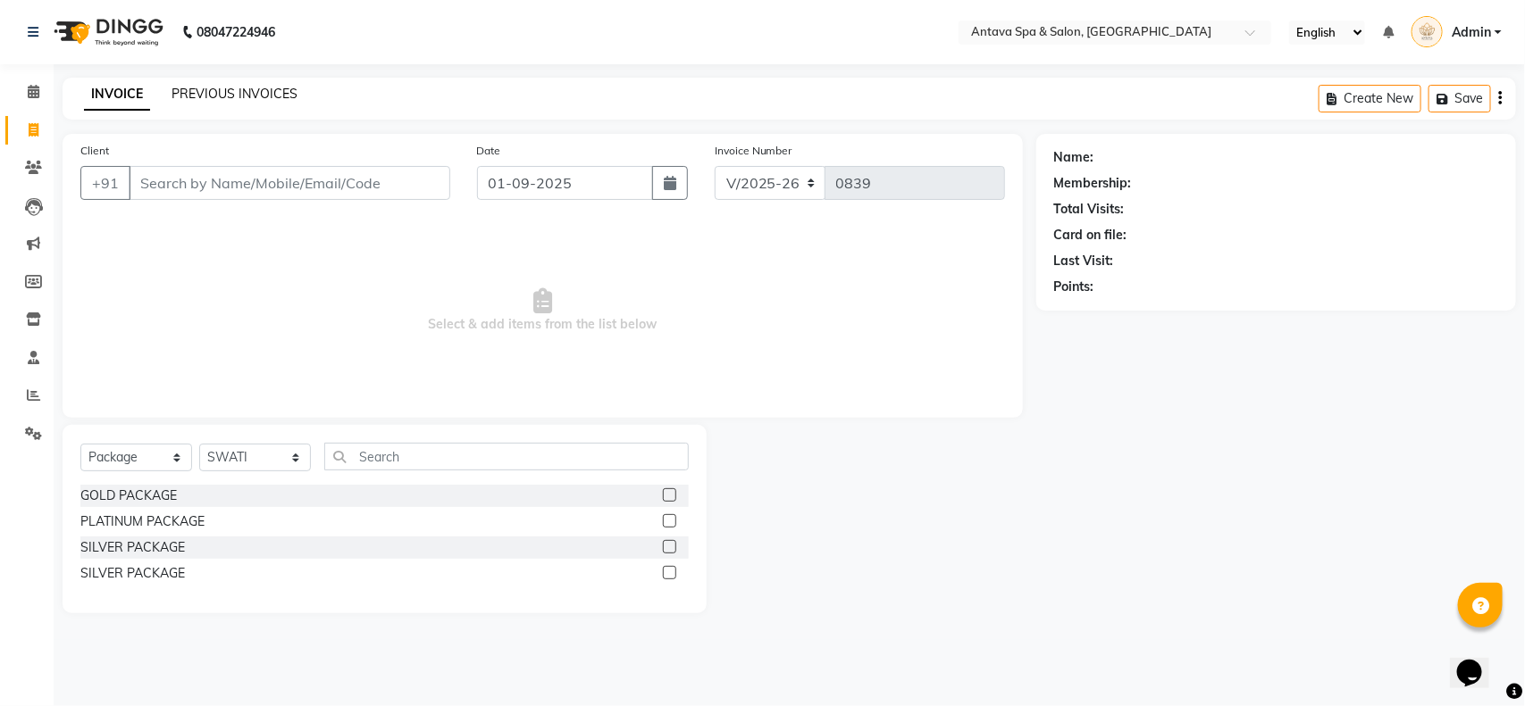
click at [247, 91] on link "PREVIOUS INVOICES" at bounding box center [234, 94] width 126 height 16
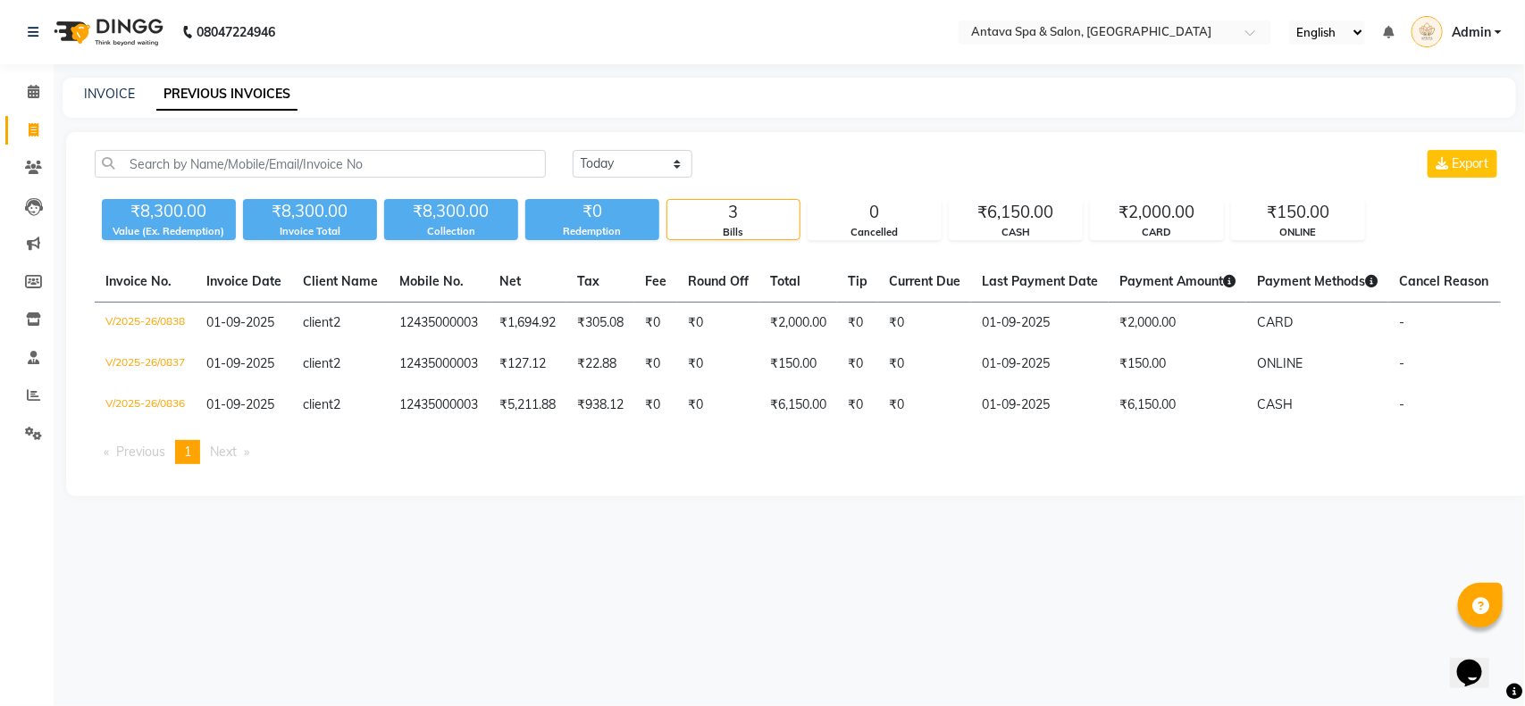
click at [601, 621] on div "08047224946 Select Location × Antava Spa & Salon, [GEOGRAPHIC_DATA] English ENG…" at bounding box center [762, 353] width 1525 height 706
